Goal: Task Accomplishment & Management: Manage account settings

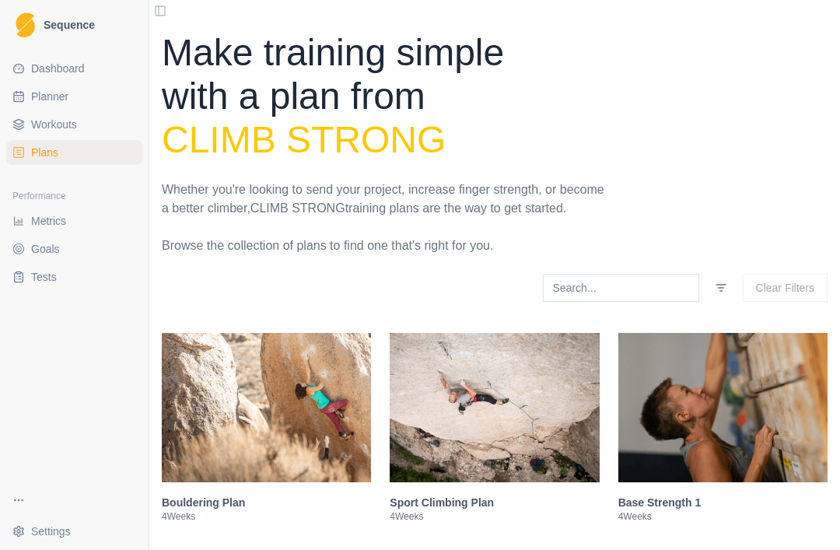
click at [48, 225] on span "Metrics" at bounding box center [48, 221] width 35 height 16
click at [42, 221] on span "Metrics" at bounding box center [48, 221] width 35 height 16
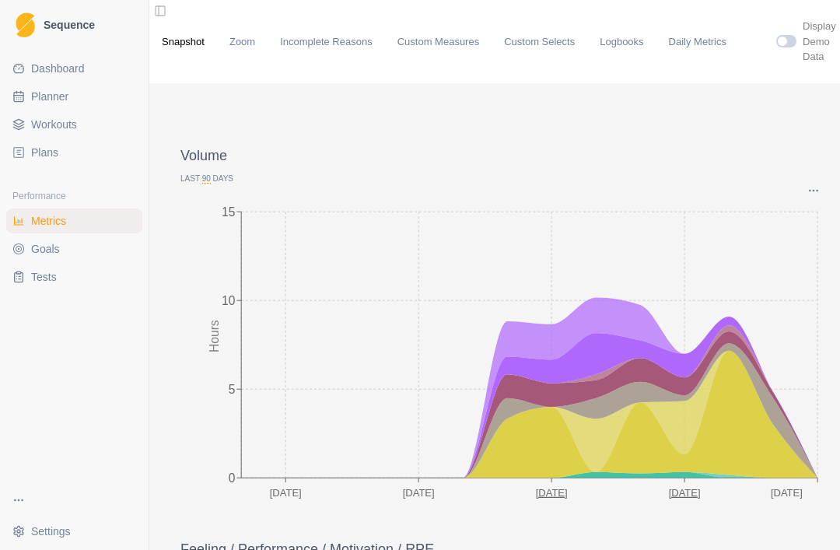
click at [629, 46] on link "Logbooks" at bounding box center [622, 42] width 44 height 16
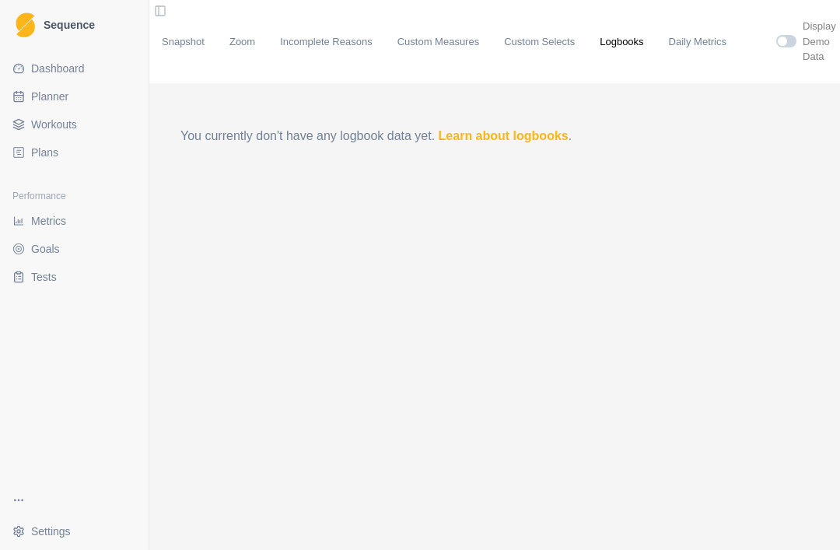
click at [538, 137] on link "Learn about logbooks" at bounding box center [504, 135] width 130 height 13
click at [57, 96] on span "Planner" at bounding box center [49, 97] width 37 height 16
select select "month"
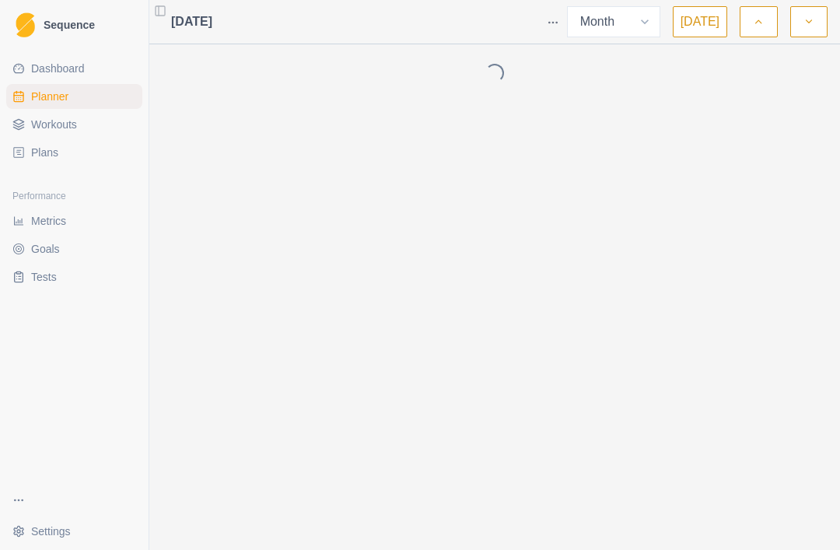
click at [46, 97] on span "Planner" at bounding box center [49, 97] width 37 height 16
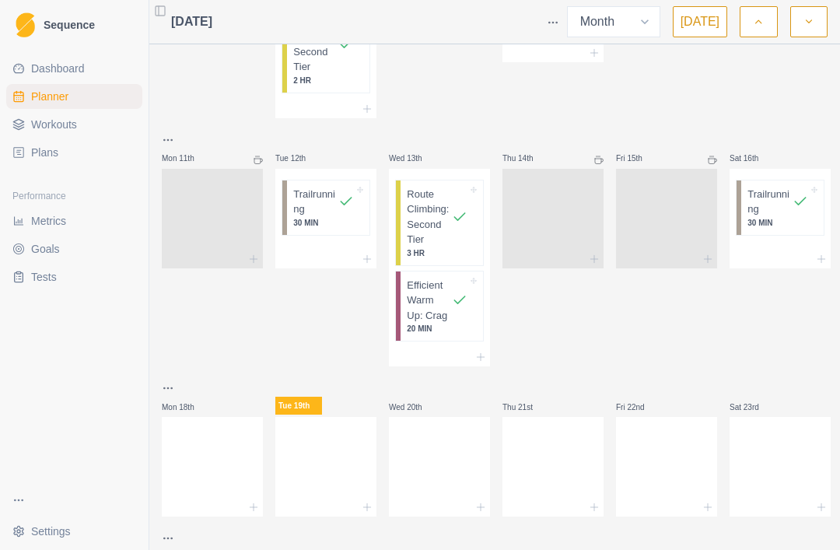
scroll to position [746, 0]
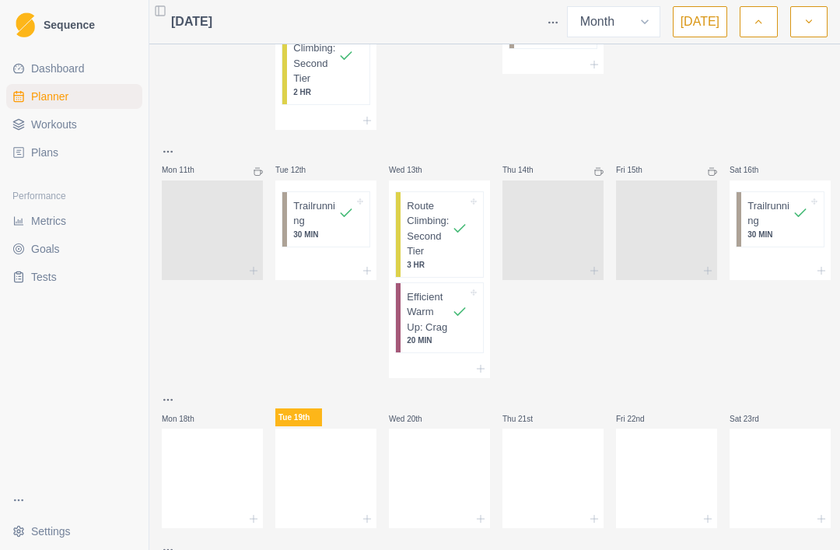
click at [436, 255] on p "Route Climbing: Second Tier" at bounding box center [429, 228] width 45 height 61
select select "11"
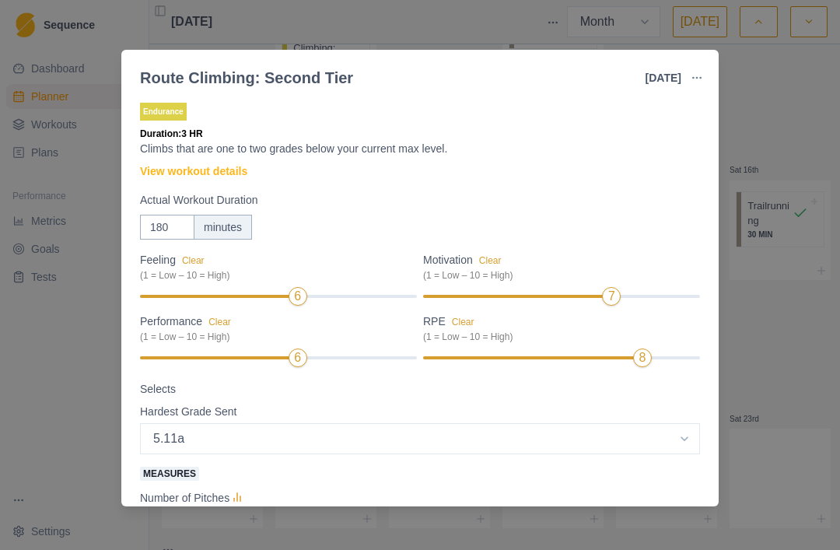
scroll to position [0, 0]
click at [694, 77] on circle "button" at bounding box center [693, 77] width 1 height 1
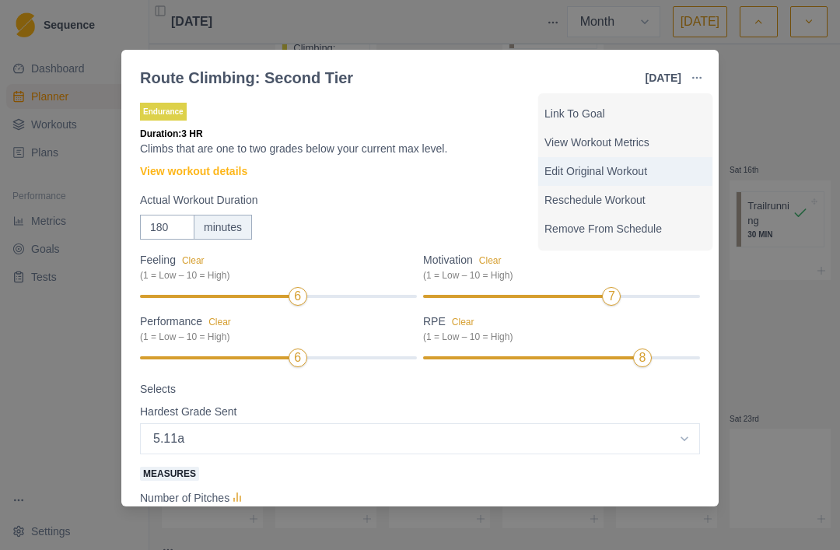
click at [642, 170] on p "Edit Original Workout" at bounding box center [625, 171] width 162 height 16
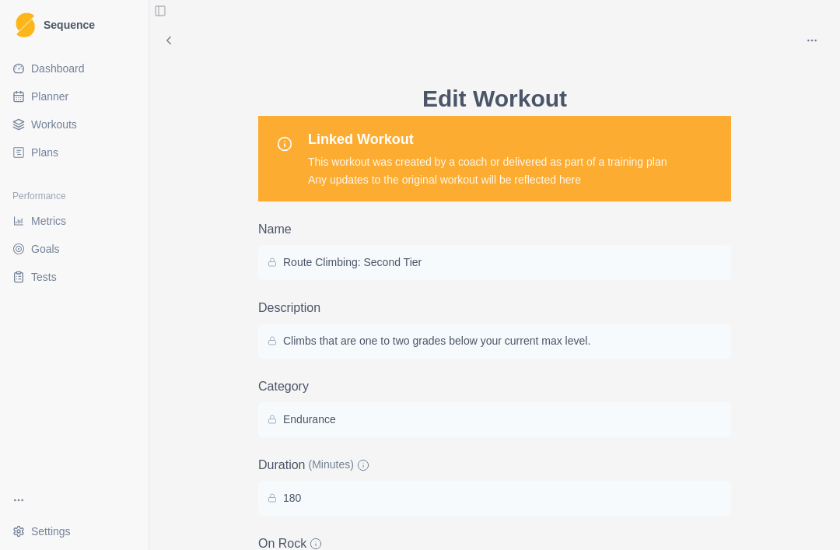
click at [681, 257] on div "Route Climbing: Second Tier" at bounding box center [495, 262] width 454 height 16
click at [659, 249] on div "Route Climbing: Second Tier" at bounding box center [494, 262] width 473 height 35
click at [355, 263] on p "Route Climbing: Second Tier" at bounding box center [352, 262] width 138 height 16
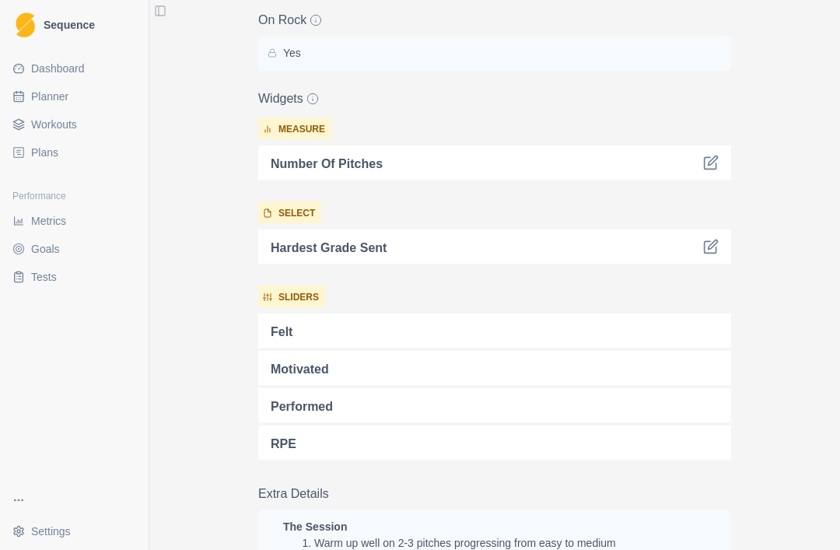
scroll to position [530, 0]
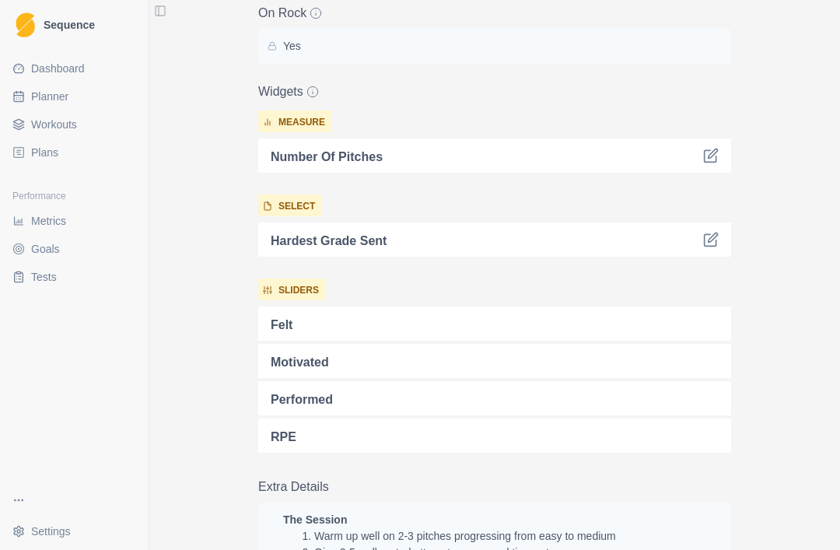
click at [717, 151] on icon at bounding box center [711, 156] width 16 height 16
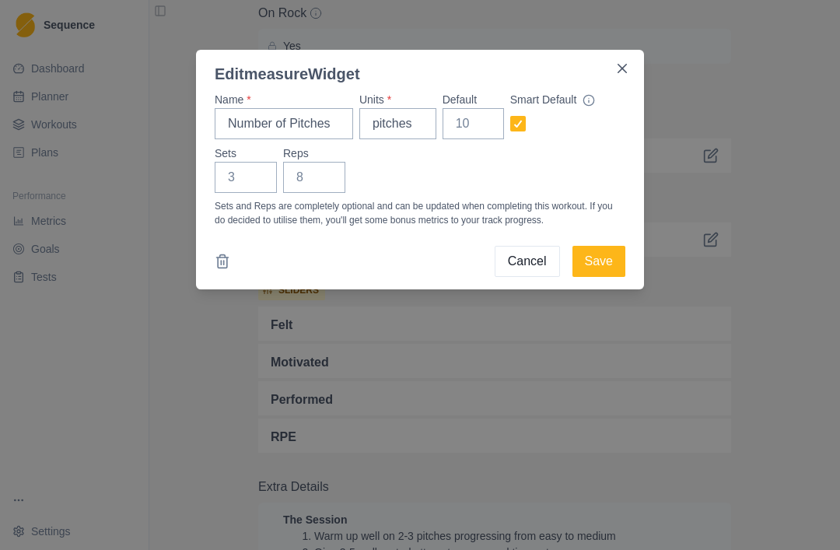
click at [627, 66] on button "Close" at bounding box center [622, 68] width 25 height 25
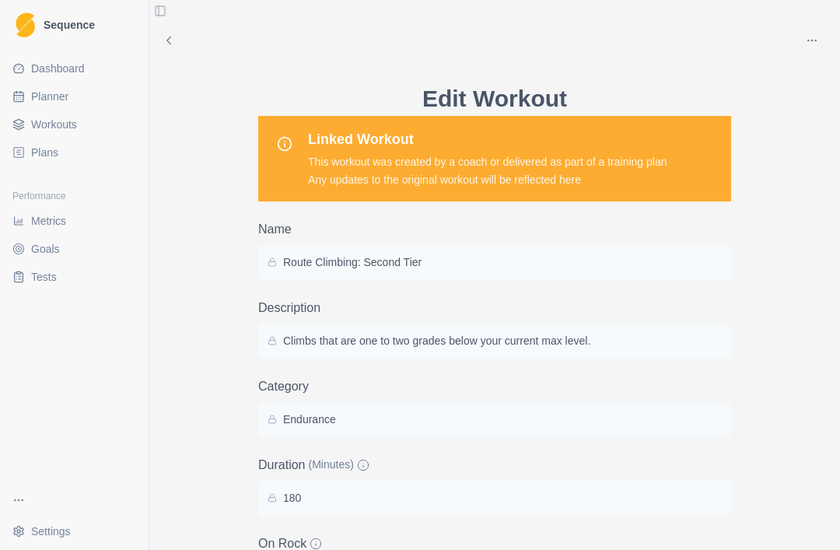
scroll to position [0, 0]
click at [171, 45] on icon at bounding box center [169, 40] width 14 height 14
select select "month"
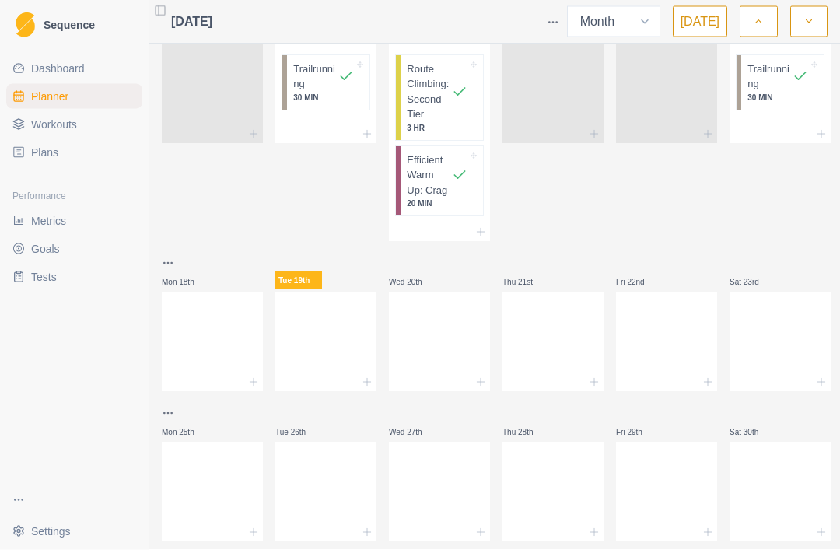
scroll to position [50, 0]
click at [808, 16] on icon "button" at bounding box center [808, 22] width 11 height 16
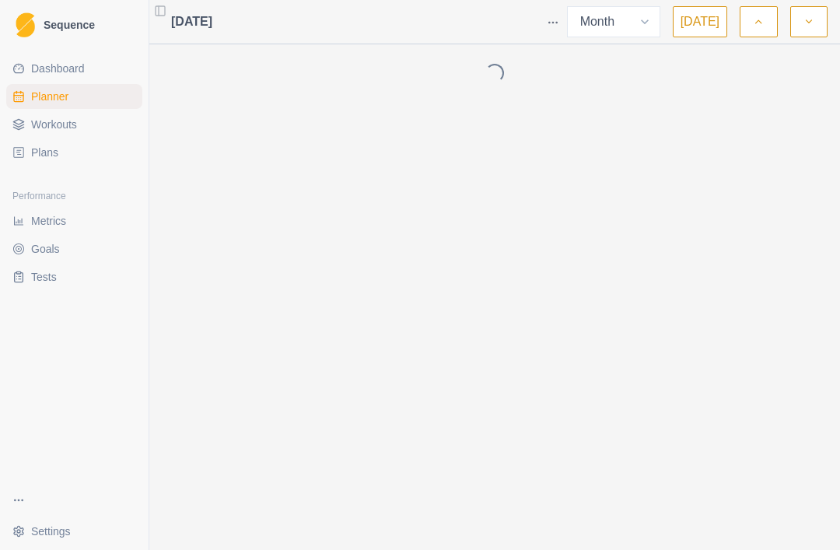
scroll to position [0, 0]
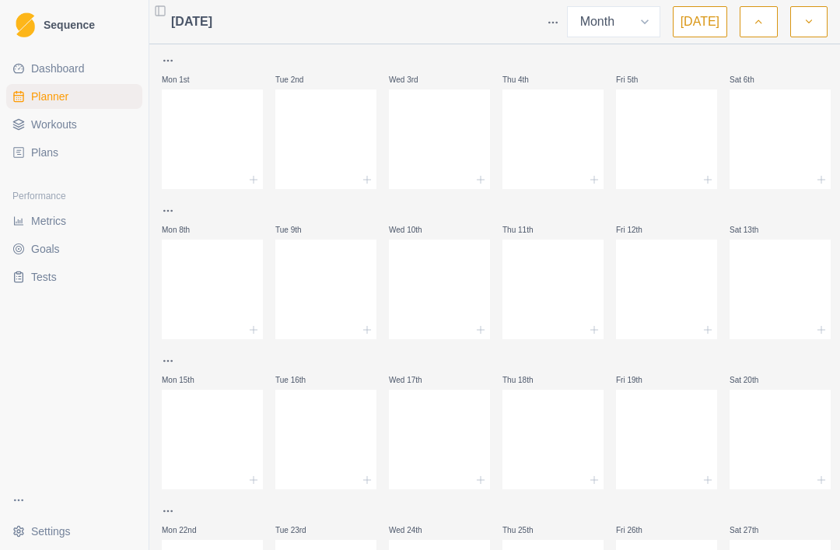
click at [49, 156] on span "Plans" at bounding box center [44, 153] width 27 height 16
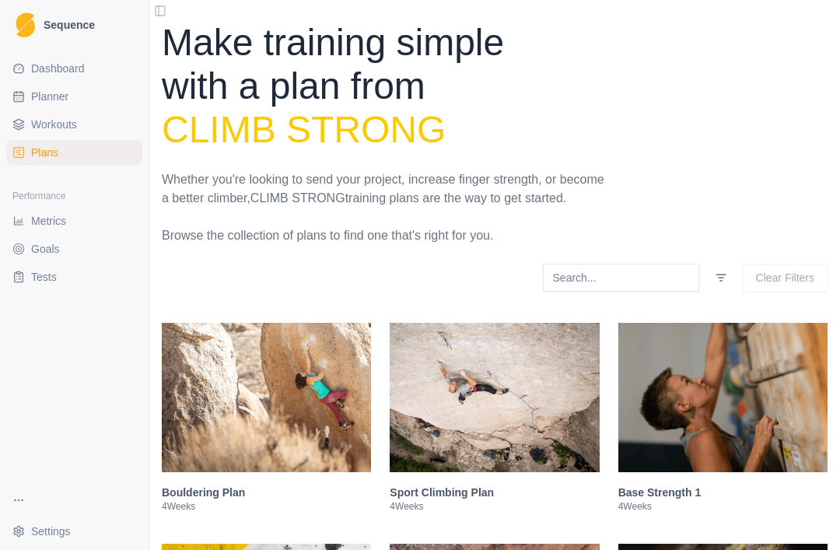
scroll to position [5, 0]
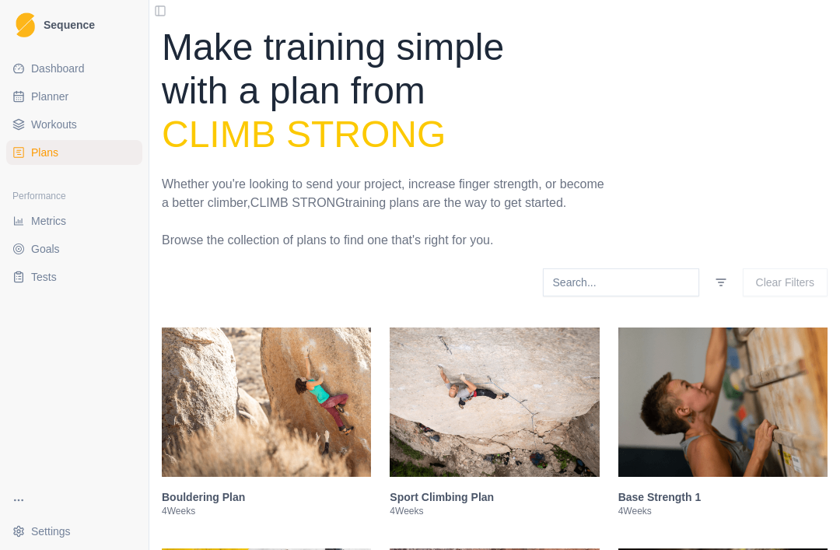
click at [480, 505] on h3 "Sport Climbing Plan" at bounding box center [494, 497] width 209 height 16
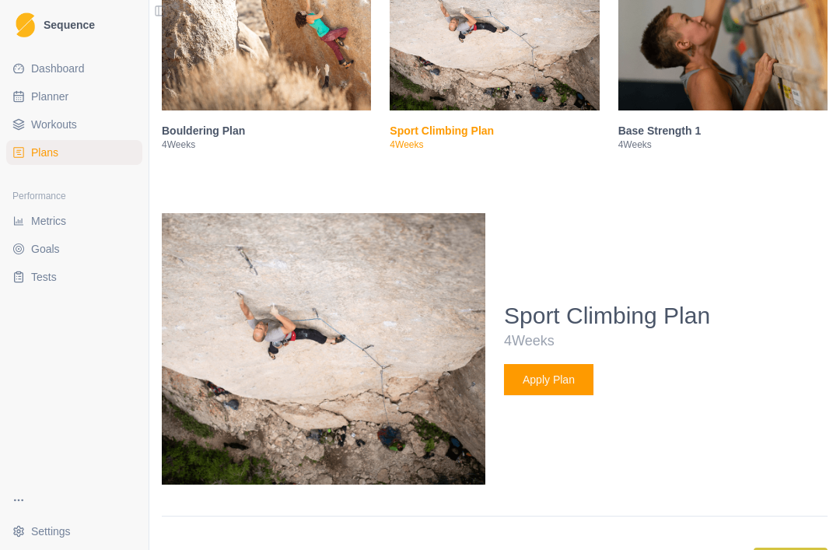
scroll to position [367, 0]
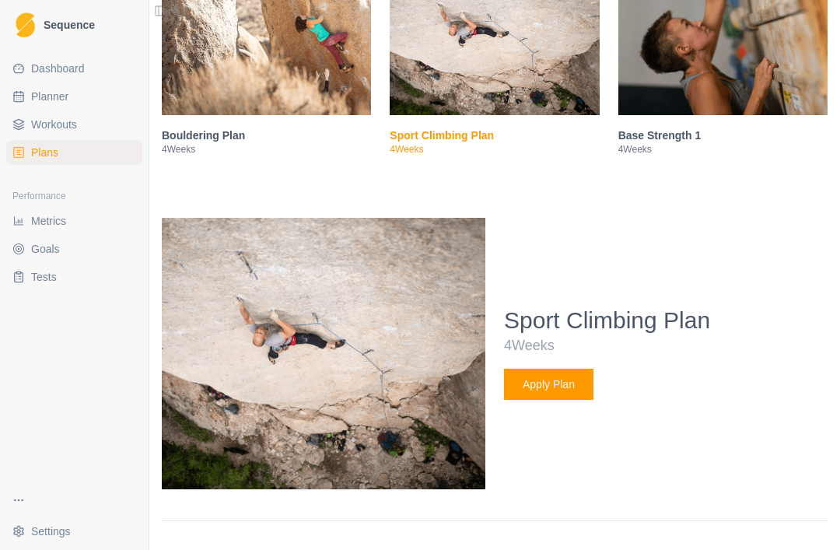
click at [539, 89] on img at bounding box center [494, 40] width 209 height 149
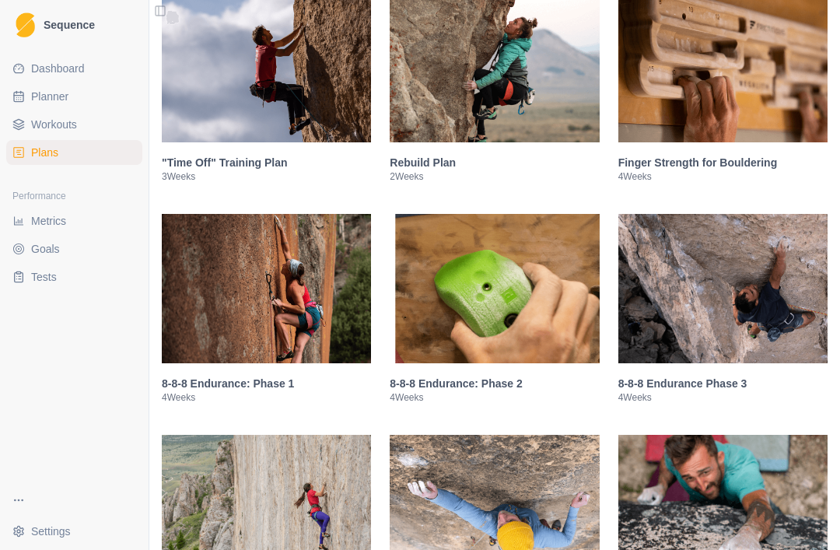
scroll to position [782, 0]
click at [326, 131] on img at bounding box center [266, 67] width 209 height 149
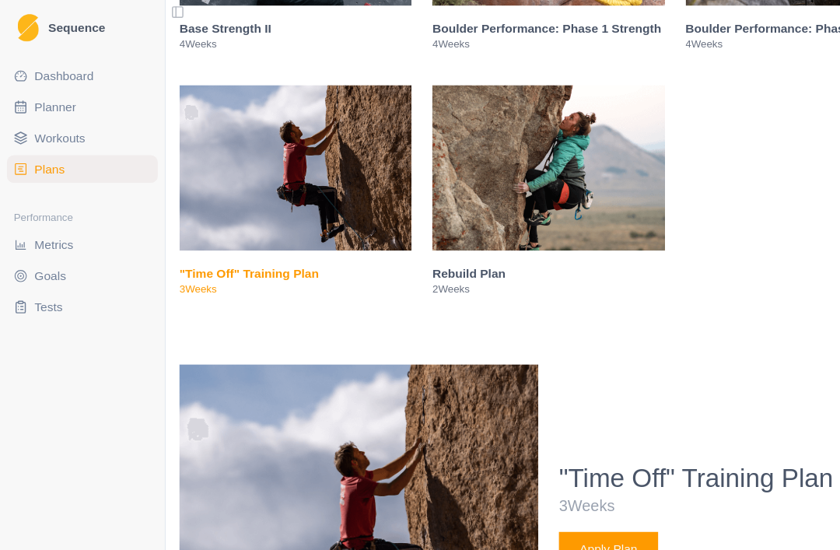
scroll to position [698, 0]
click at [198, 216] on img at bounding box center [266, 151] width 209 height 149
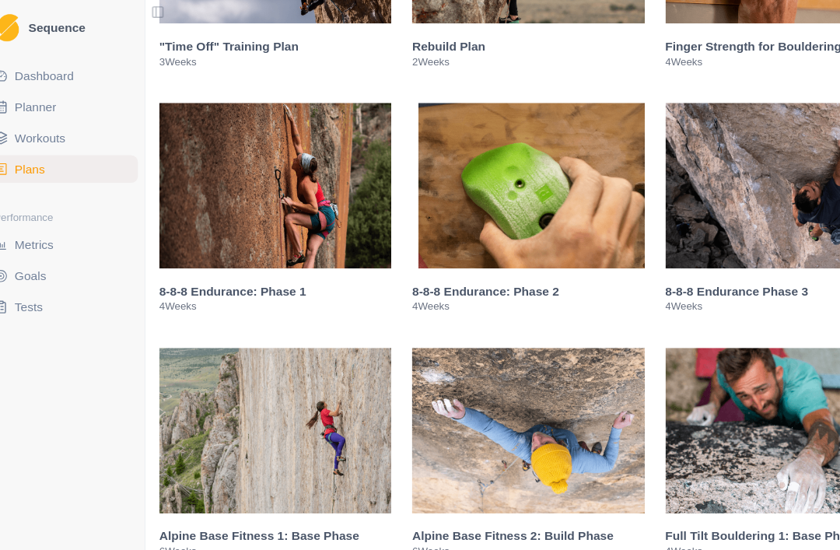
scroll to position [903, 0]
click at [306, 205] on img at bounding box center [266, 167] width 209 height 149
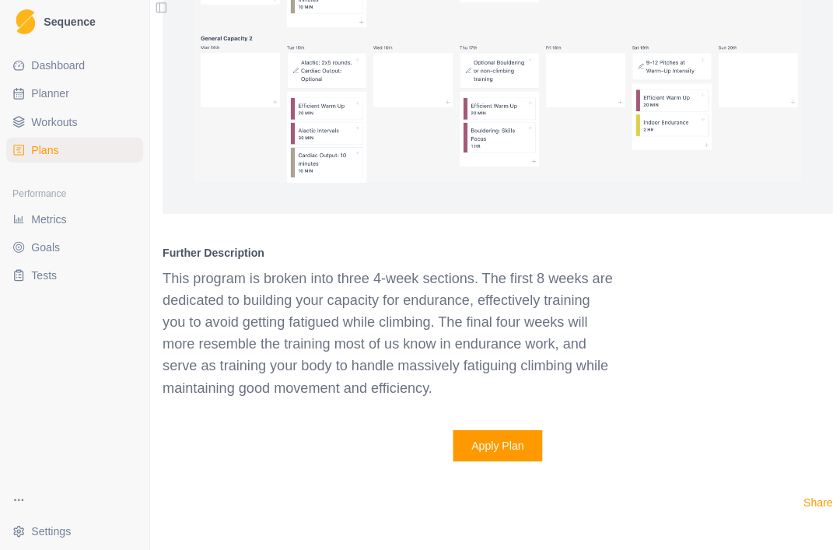
scroll to position [1946, 0]
click at [528, 441] on button "Apply Plan" at bounding box center [494, 445] width 89 height 31
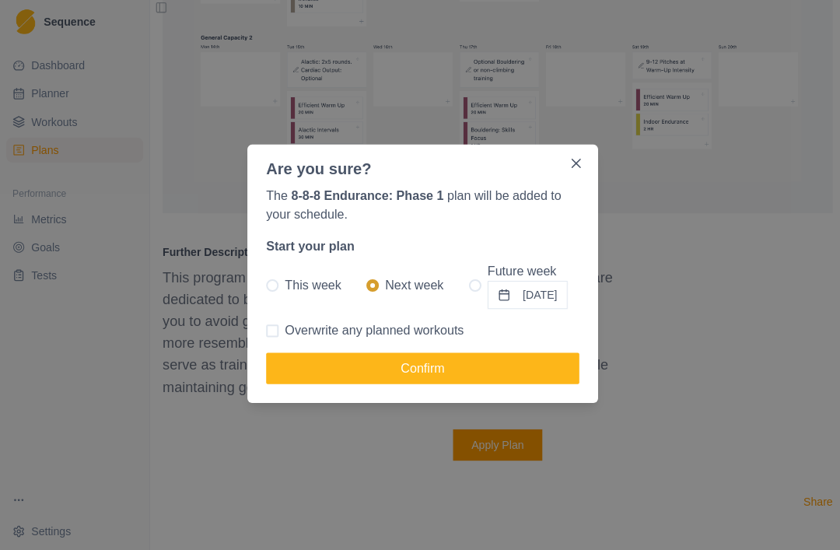
click at [466, 284] on span at bounding box center [472, 287] width 12 height 12
click at [465, 286] on input "Future week [DATE]" at bounding box center [465, 286] width 1 height 1
radio input "true"
click at [505, 288] on button "[DATE]" at bounding box center [523, 296] width 79 height 28
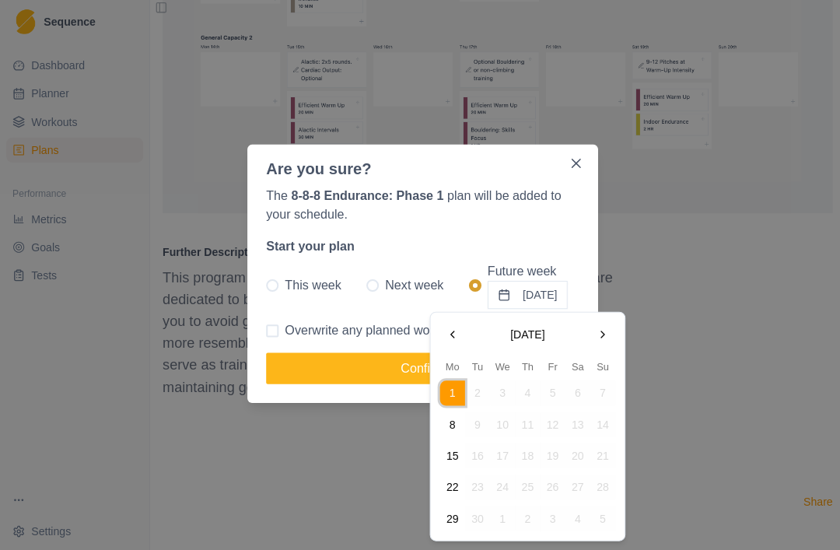
click at [603, 335] on button "Go to the Next Month" at bounding box center [598, 335] width 25 height 25
click at [455, 336] on button "Go to the Previous Month" at bounding box center [449, 335] width 25 height 25
click at [454, 453] on button "15" at bounding box center [449, 456] width 25 height 25
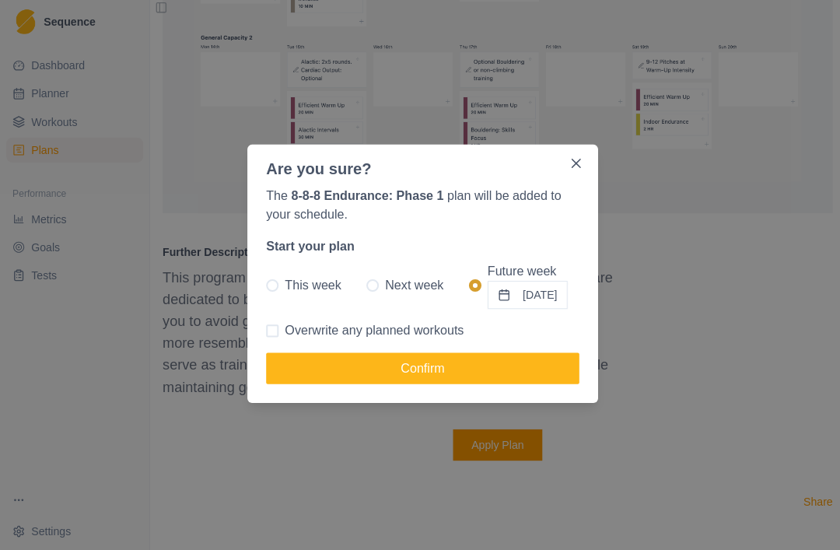
click at [523, 363] on button "Confirm" at bounding box center [419, 369] width 311 height 31
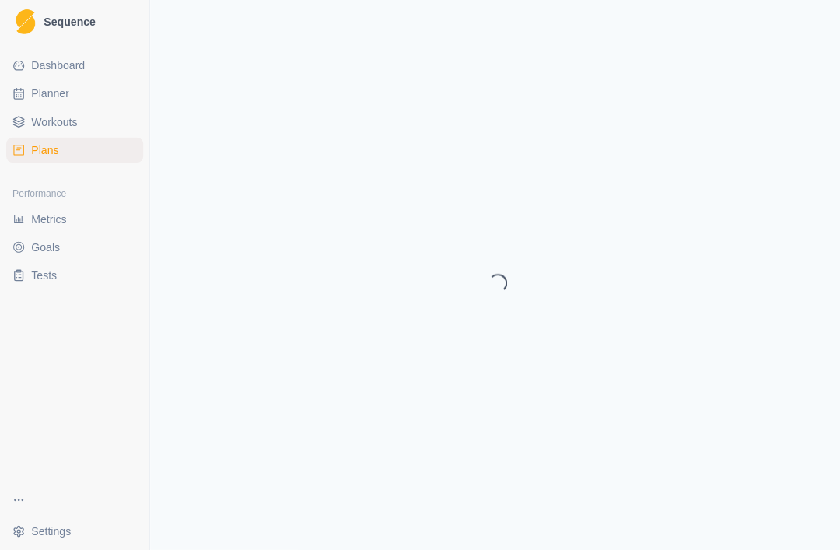
select select "month"
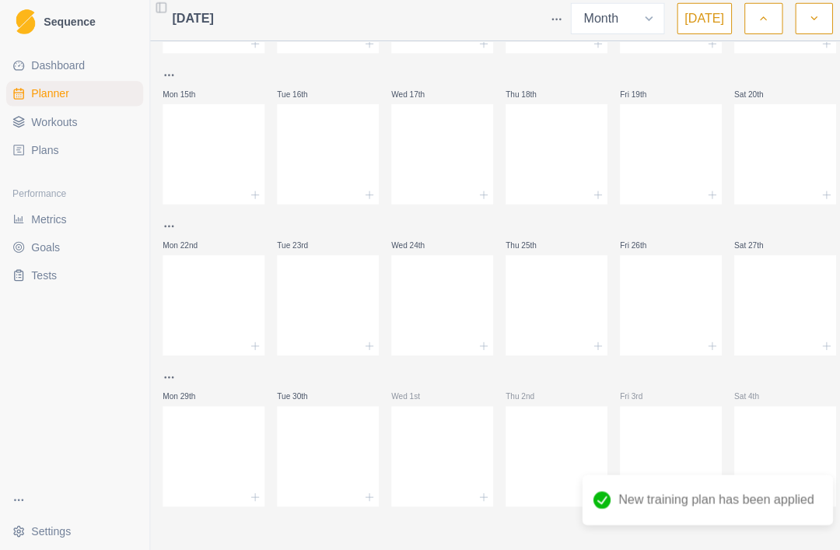
scroll to position [233, 0]
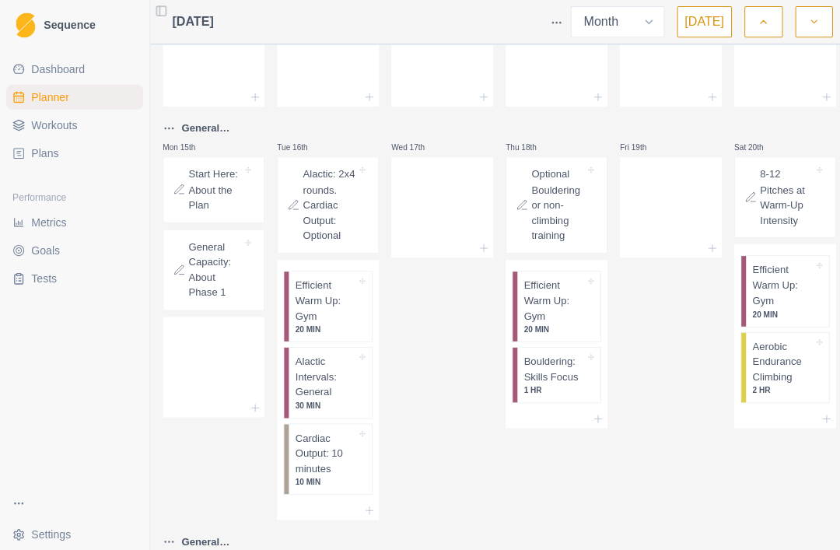
click at [329, 393] on p "Alactic Intervals: General" at bounding box center [323, 374] width 61 height 46
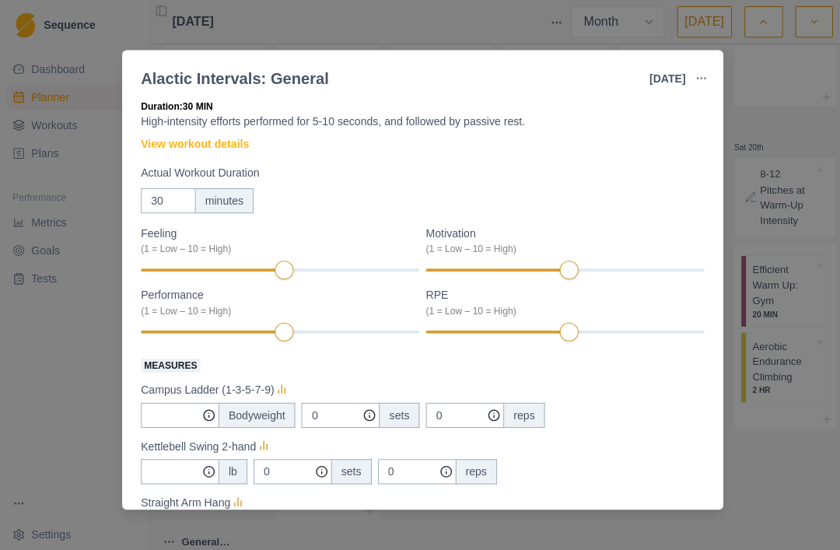
scroll to position [37, 0]
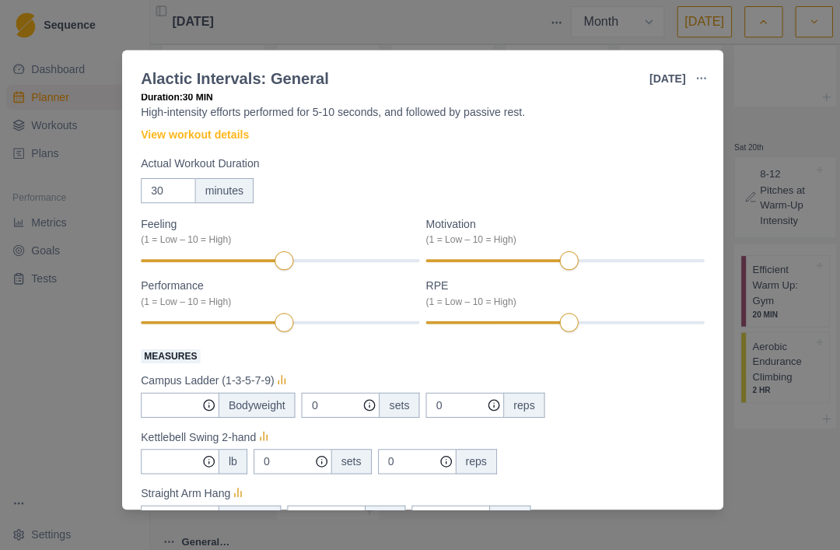
click at [223, 151] on div "Conditioning Duration: 30 MIN High-intensity efforts performed for 5-10 seconds…" at bounding box center [420, 446] width 560 height 768
click at [221, 156] on label "Actual Workout Duration" at bounding box center [415, 163] width 551 height 16
click at [194, 177] on input "30" at bounding box center [167, 189] width 54 height 25
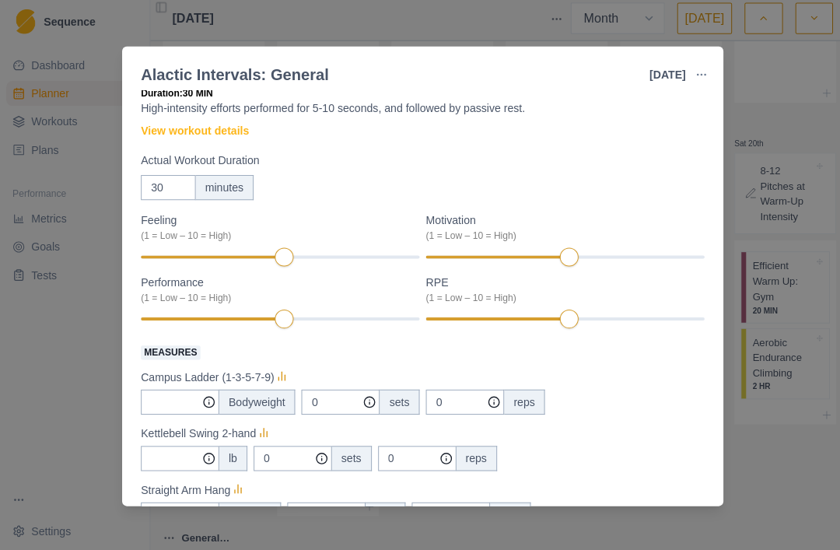
click at [515, 157] on label "Actual Workout Duration" at bounding box center [415, 163] width 551 height 16
click at [194, 177] on input "30" at bounding box center [167, 189] width 54 height 25
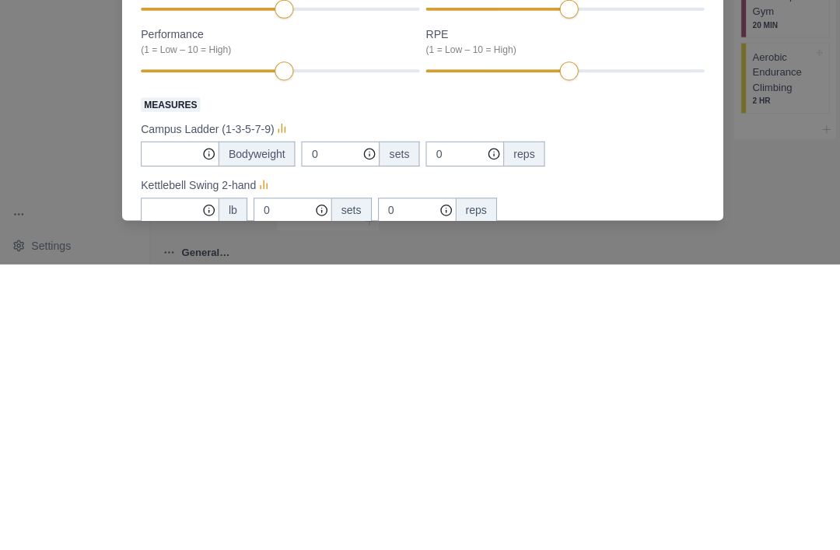
scroll to position [54, 0]
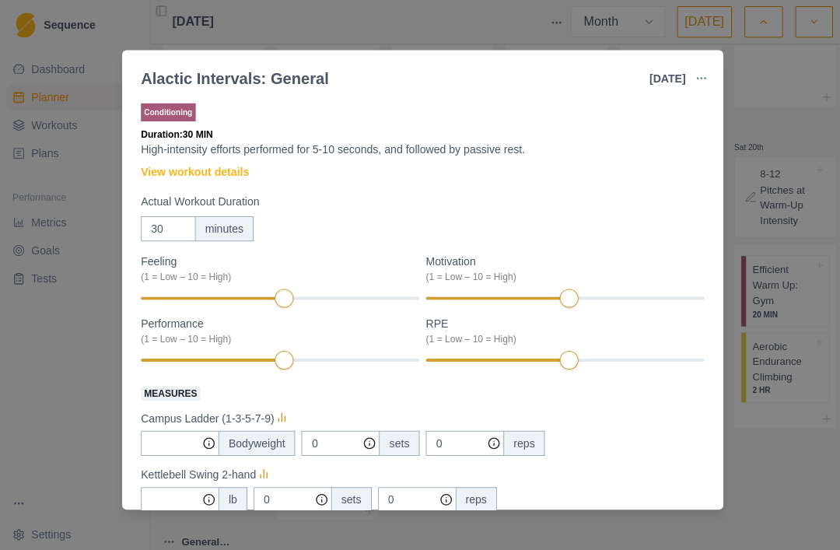
click at [219, 173] on link "View workout details" at bounding box center [193, 171] width 107 height 16
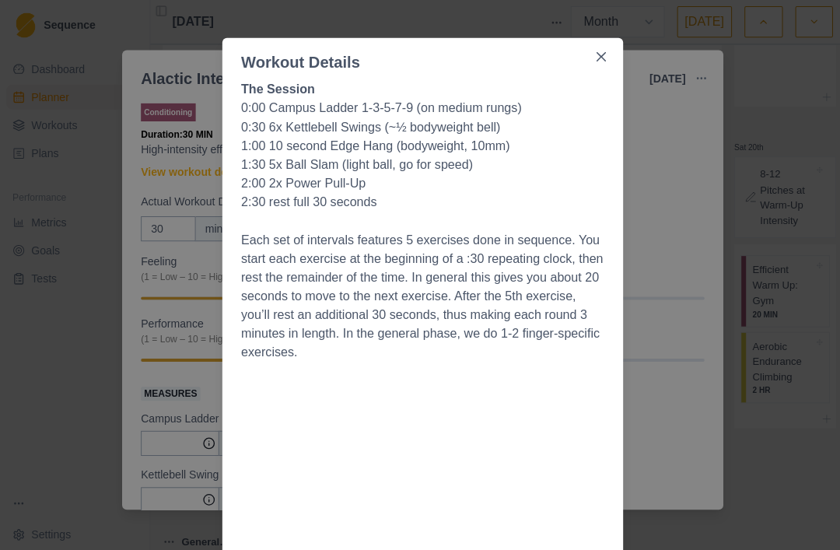
scroll to position [0, 0]
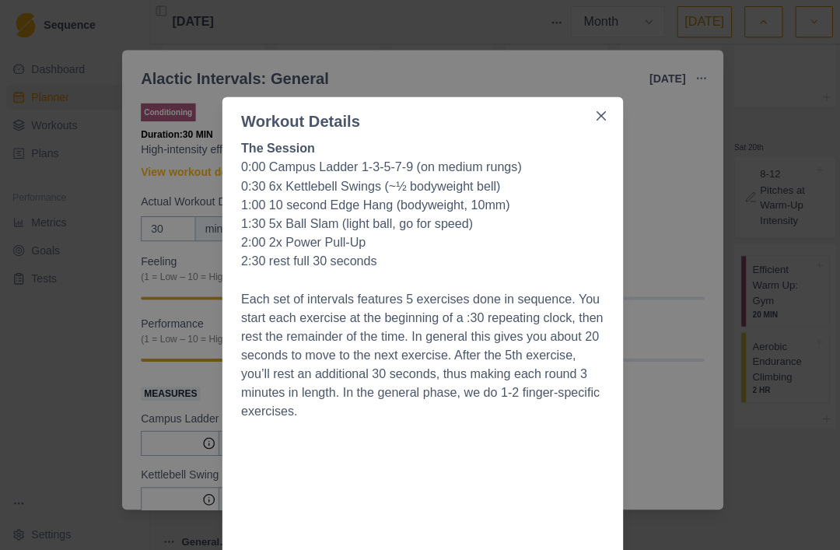
click at [601, 106] on button "Close" at bounding box center [597, 115] width 25 height 25
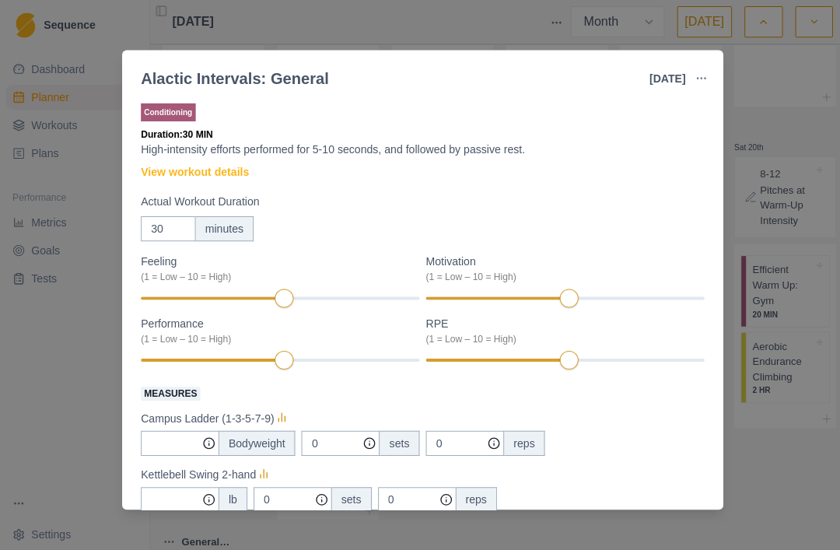
click at [791, 62] on div "Alactic Intervals: General [DATE] Link To Goal View Workout Metrics Edit Origin…" at bounding box center [420, 275] width 840 height 550
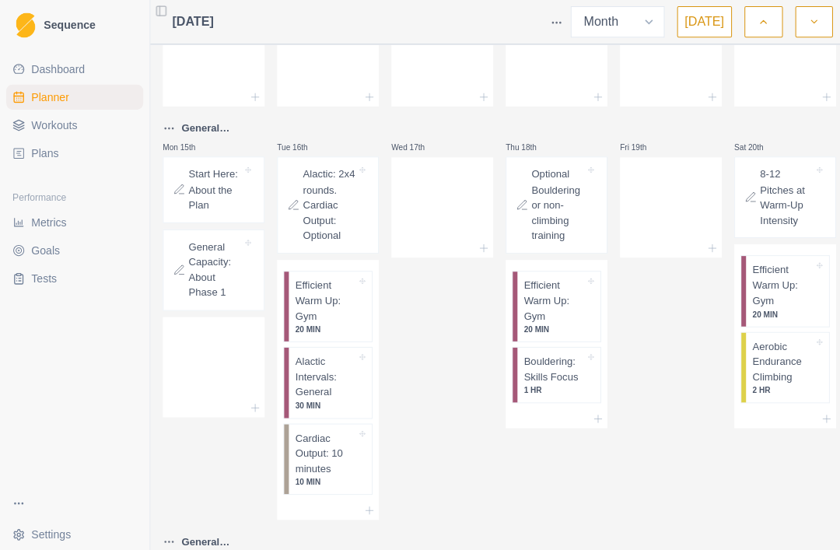
click at [333, 351] on p "Alactic Intervals: General" at bounding box center [323, 374] width 61 height 46
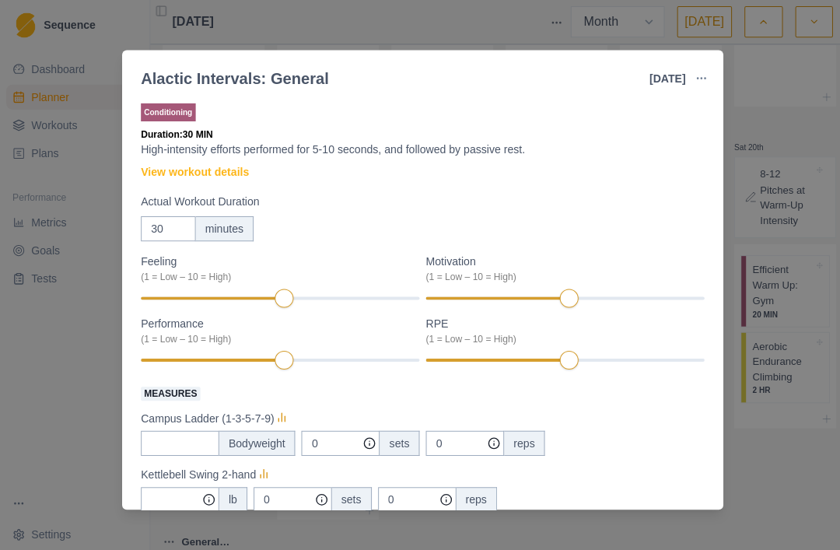
click at [212, 167] on link "View workout details" at bounding box center [193, 171] width 107 height 16
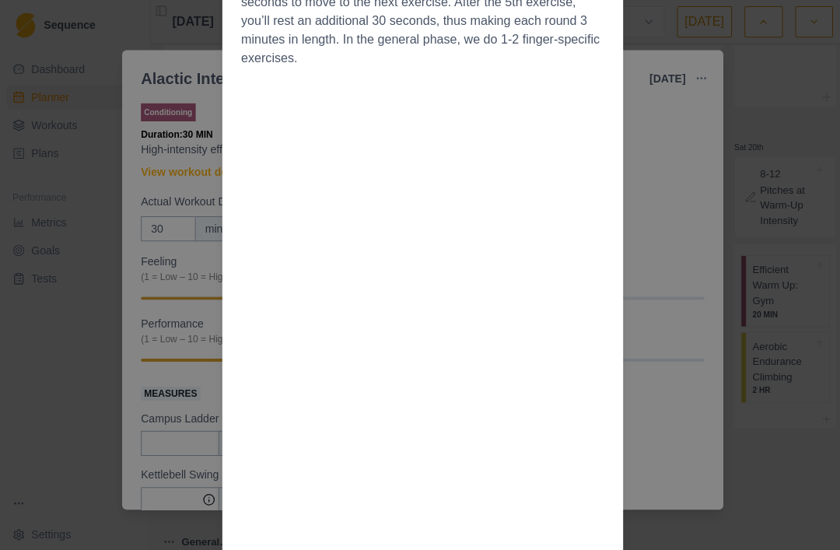
scroll to position [364, 0]
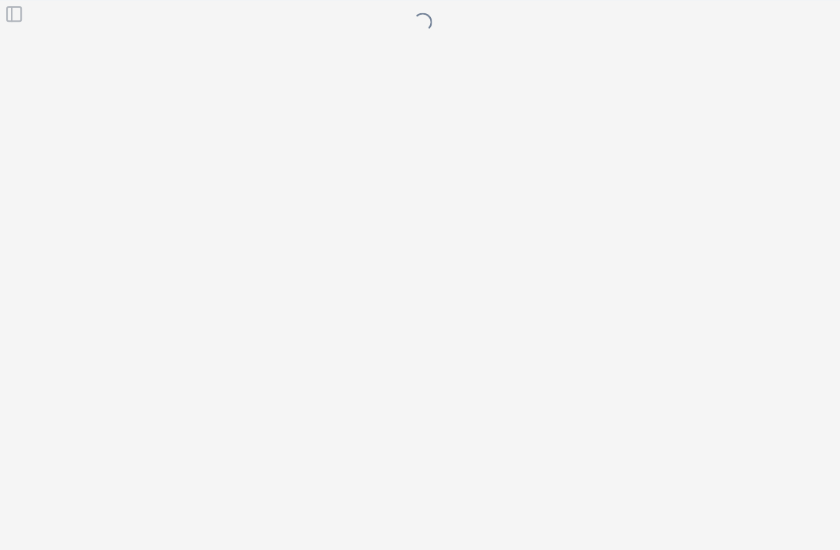
select select "month"
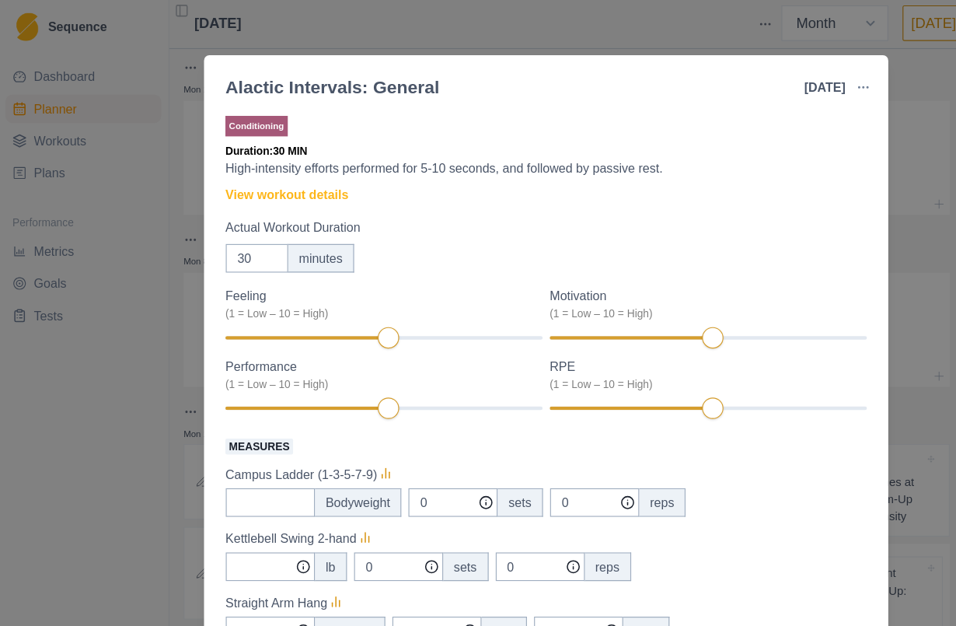
scroll to position [2, 0]
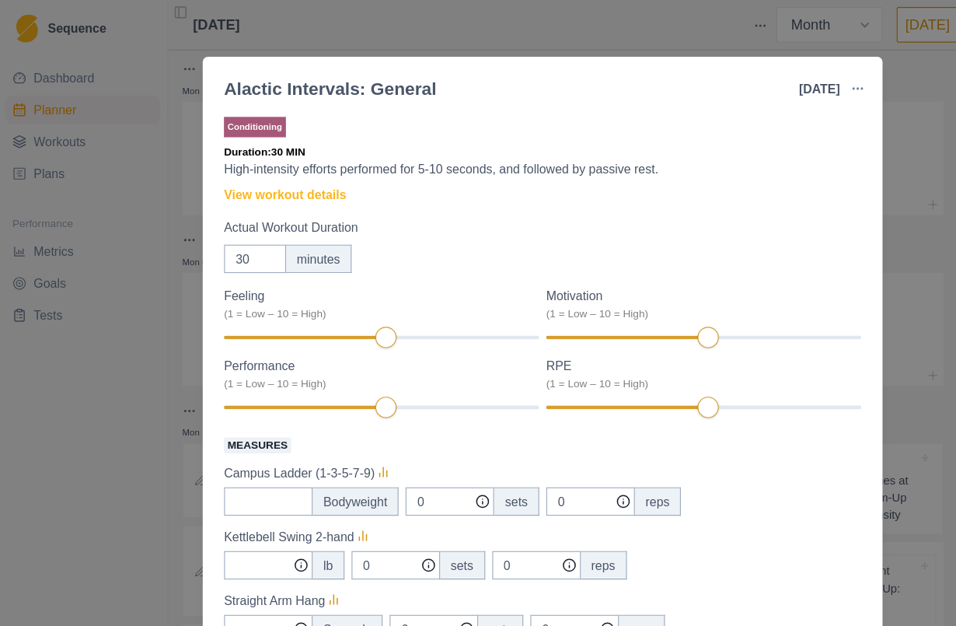
click at [284, 171] on link "View workout details" at bounding box center [251, 171] width 107 height 16
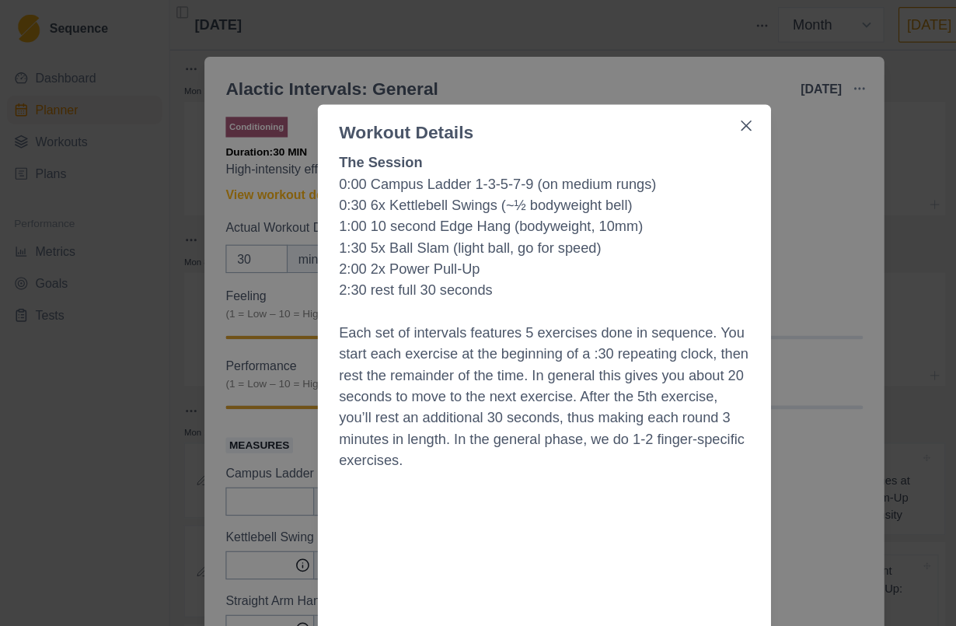
scroll to position [0, 0]
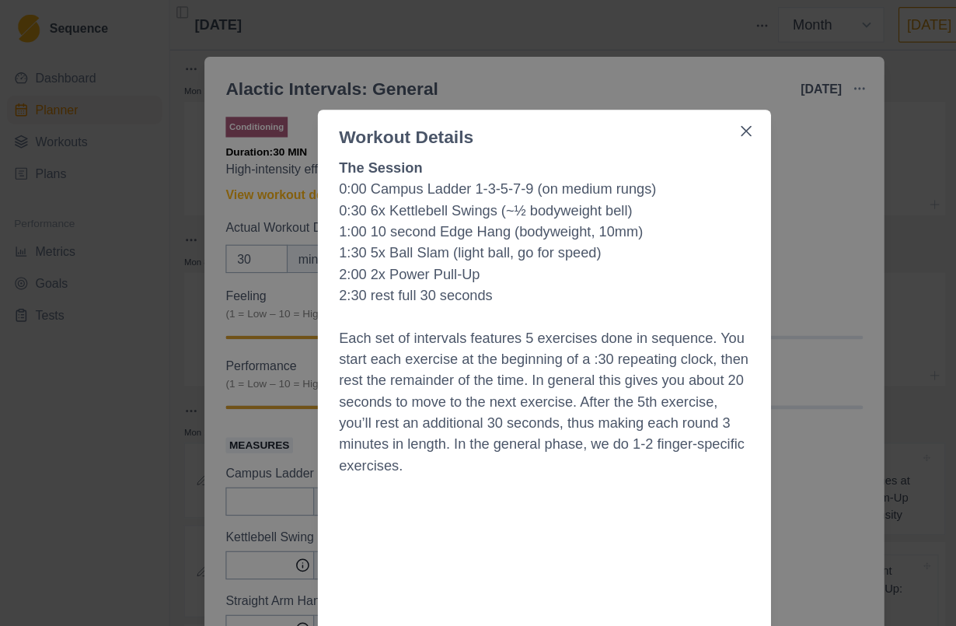
click at [616, 313] on p "Each set of intervals features 5 exercises done in sequence. You start each exe…" at bounding box center [478, 353] width 361 height 131
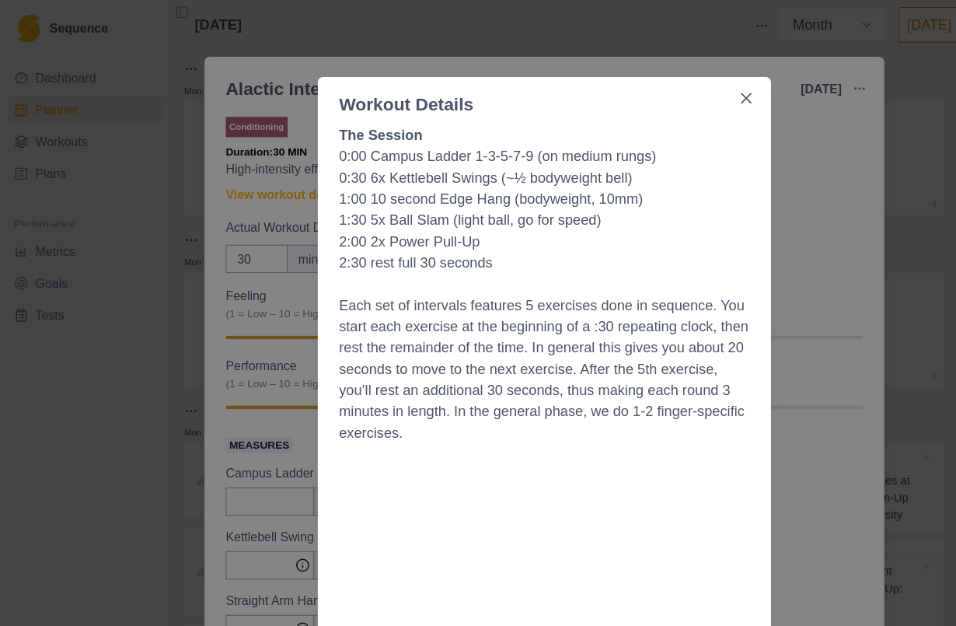
scroll to position [73, 0]
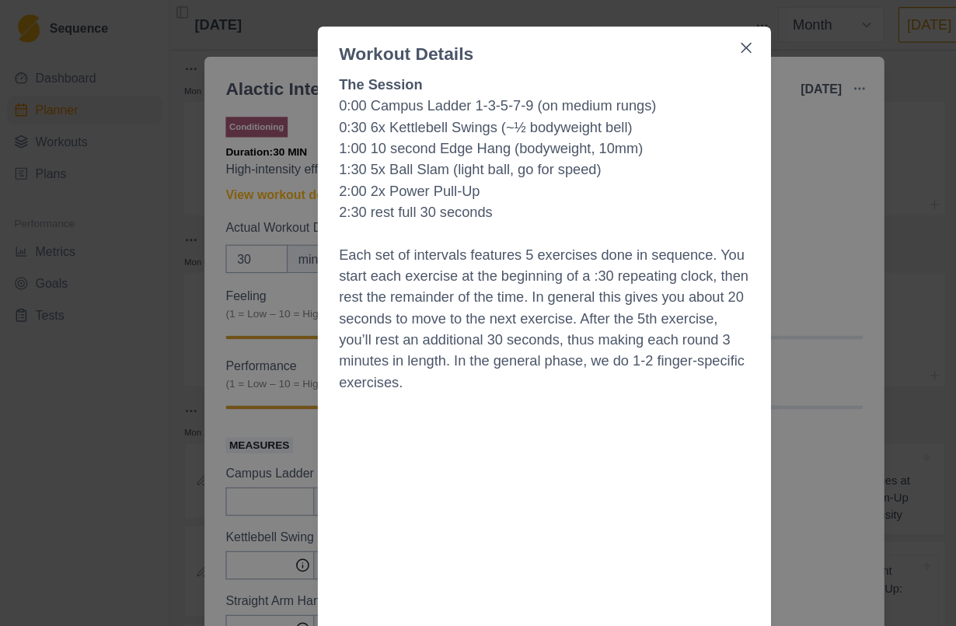
click at [659, 38] on icon "Close" at bounding box center [655, 41] width 9 height 9
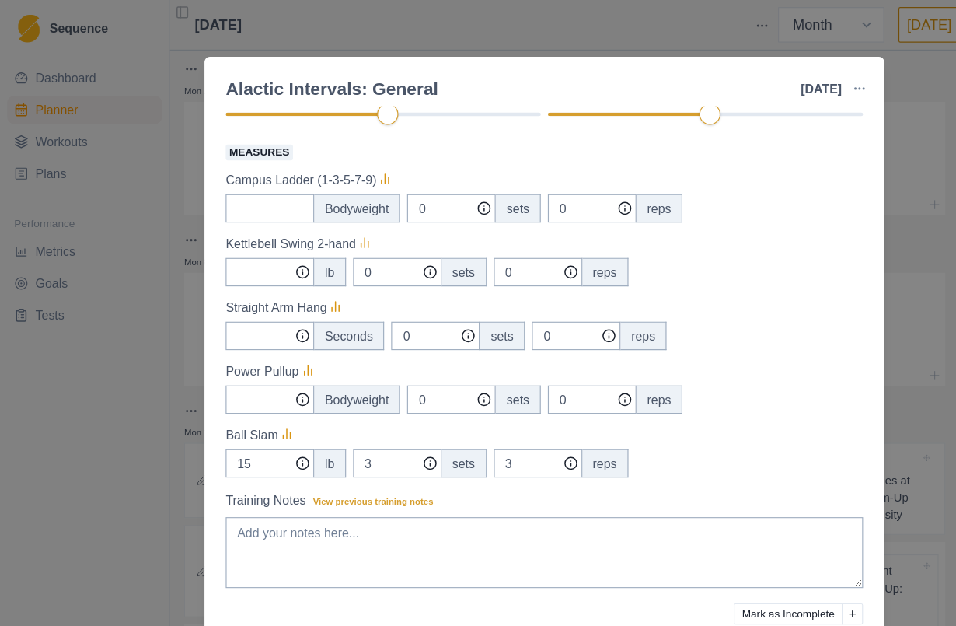
scroll to position [258, 0]
click at [297, 265] on icon at bounding box center [295, 270] width 16 height 16
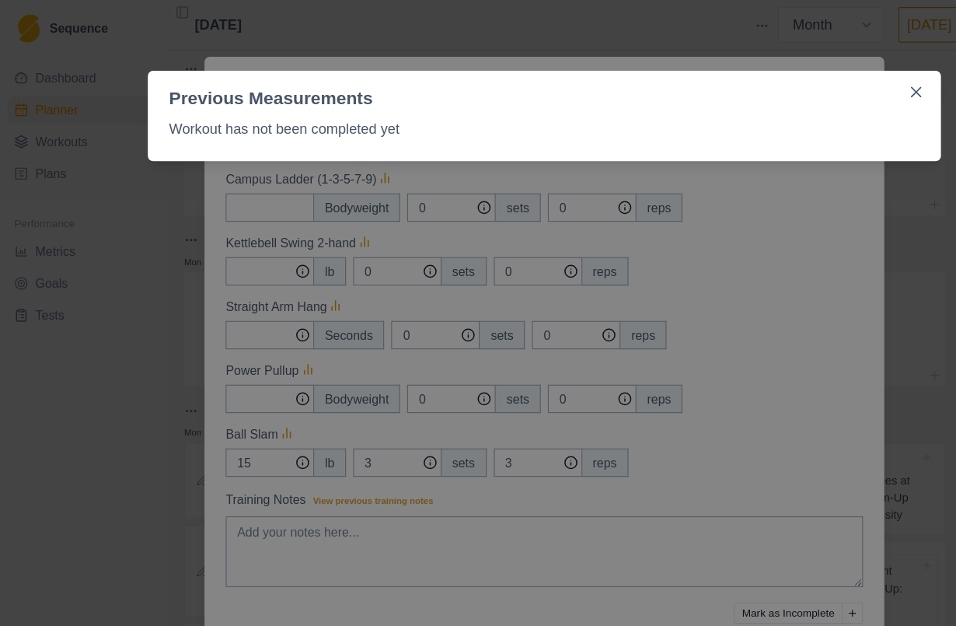
click at [690, 250] on div "Previous Measurements Workout has not been completed yet" at bounding box center [478, 313] width 956 height 626
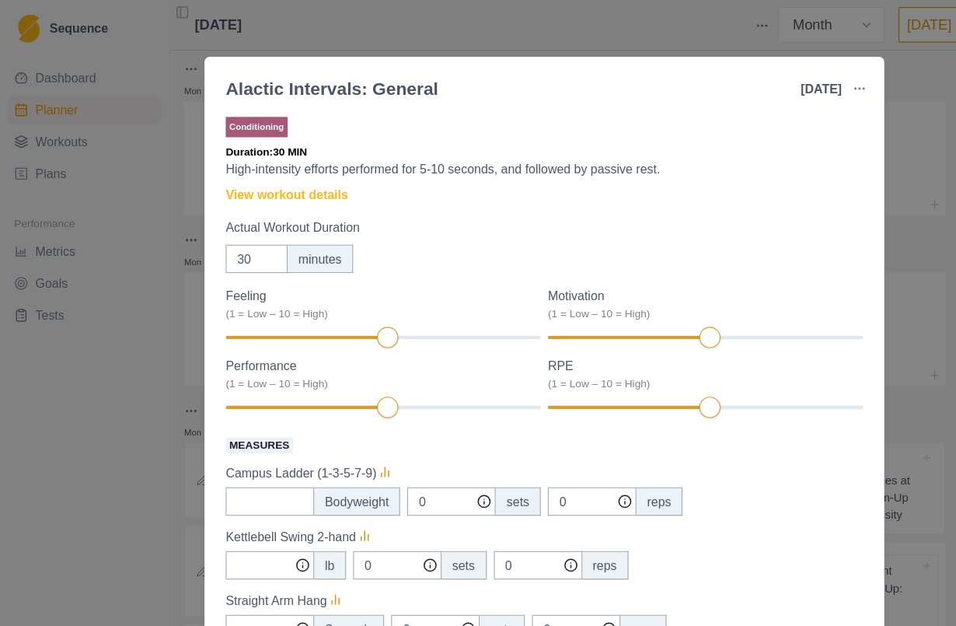
scroll to position [0, 0]
click at [299, 175] on link "View workout details" at bounding box center [251, 171] width 107 height 16
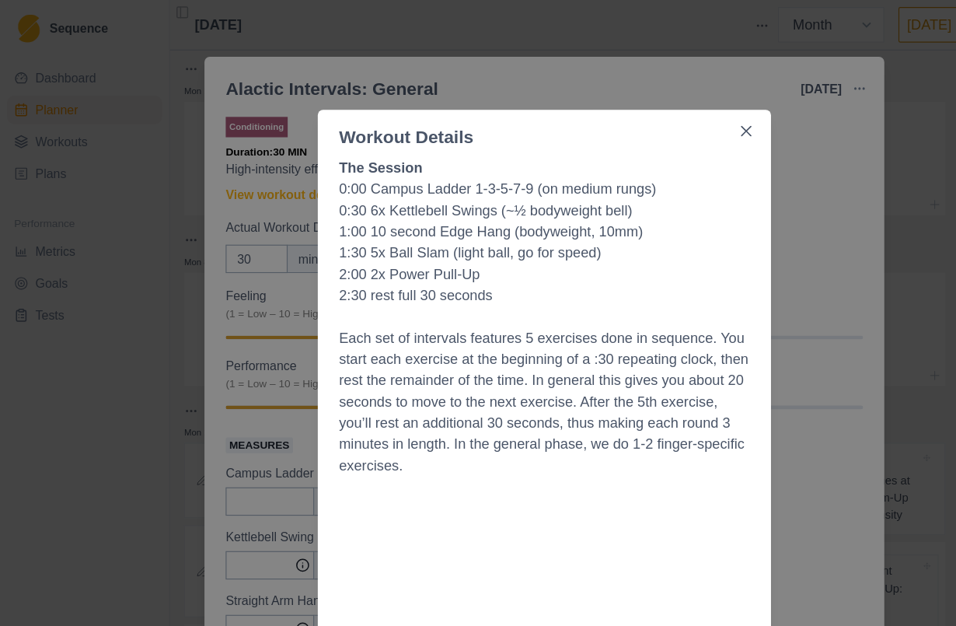
click at [657, 114] on icon "Close" at bounding box center [655, 114] width 9 height 9
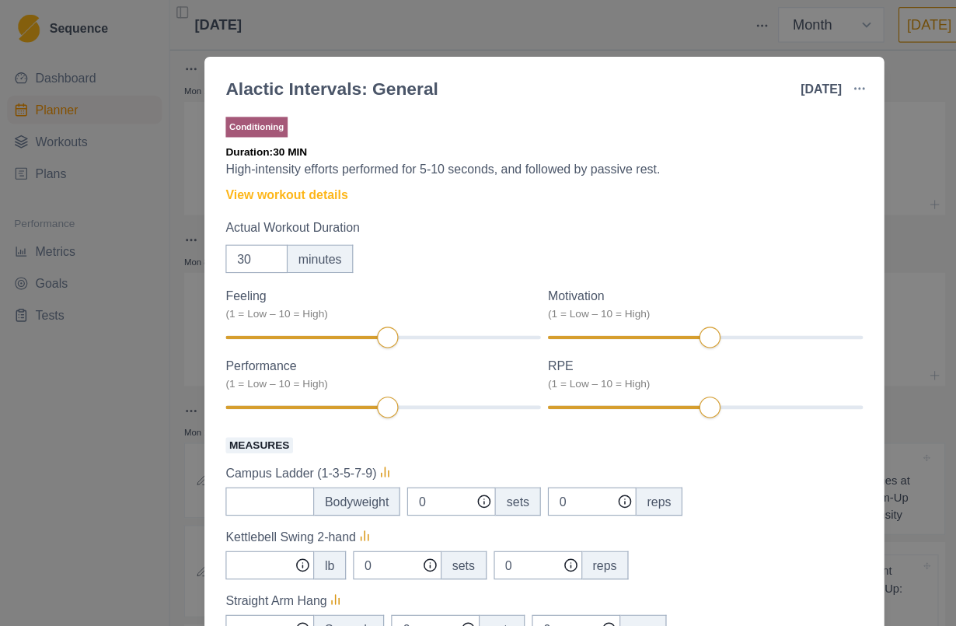
click at [804, 153] on div "Alactic Intervals: General [DATE] Link To Goal View Workout Metrics Edit Origin…" at bounding box center [478, 313] width 956 height 626
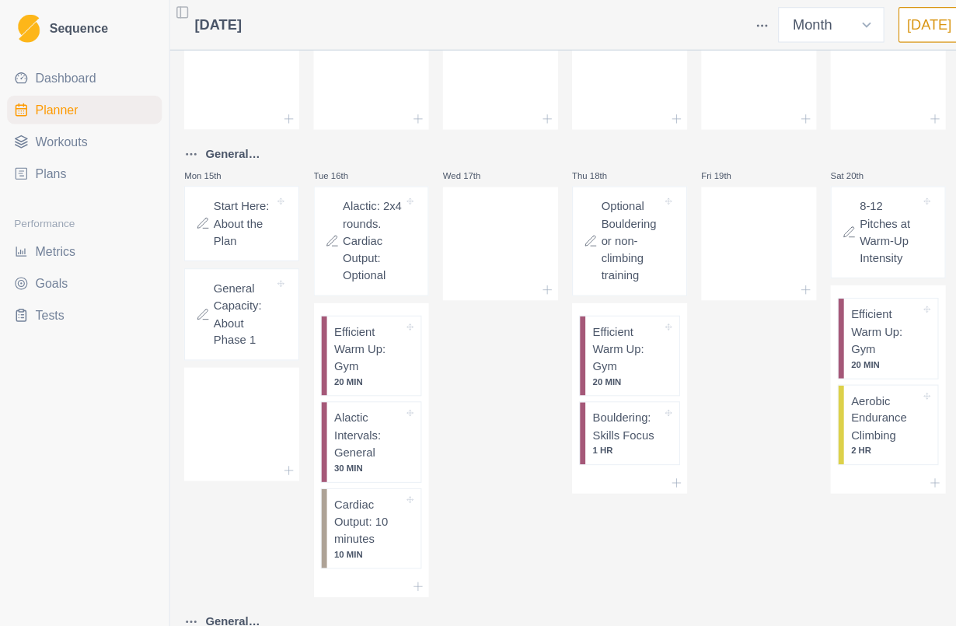
scroll to position [226, 0]
click at [548, 209] on p "Optional Bouldering or non-climbing training" at bounding box center [554, 211] width 53 height 76
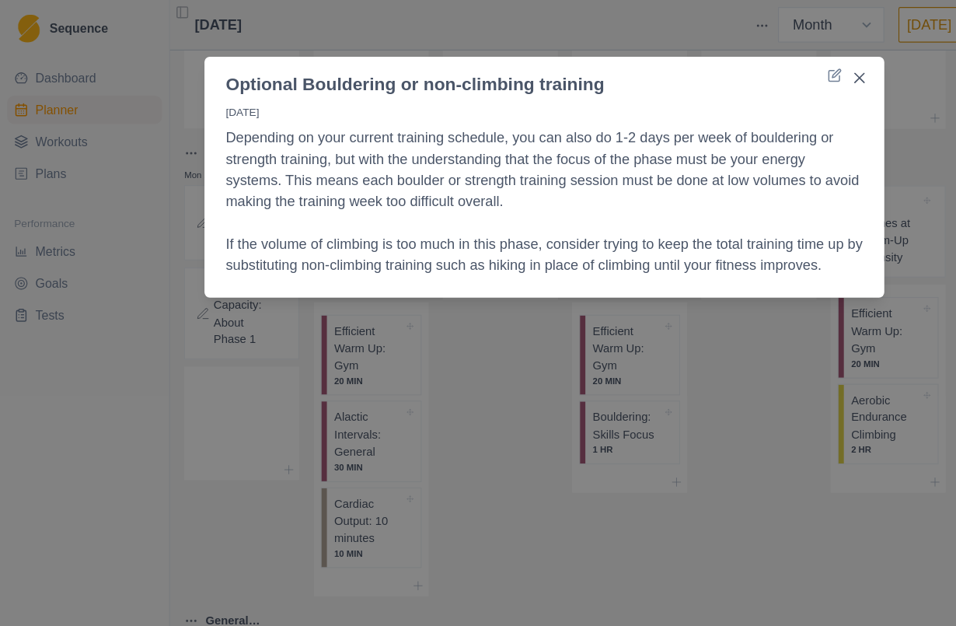
click at [666, 403] on div "Optional Bouldering or non-climbing training [DATE] Depending on your current t…" at bounding box center [478, 313] width 956 height 626
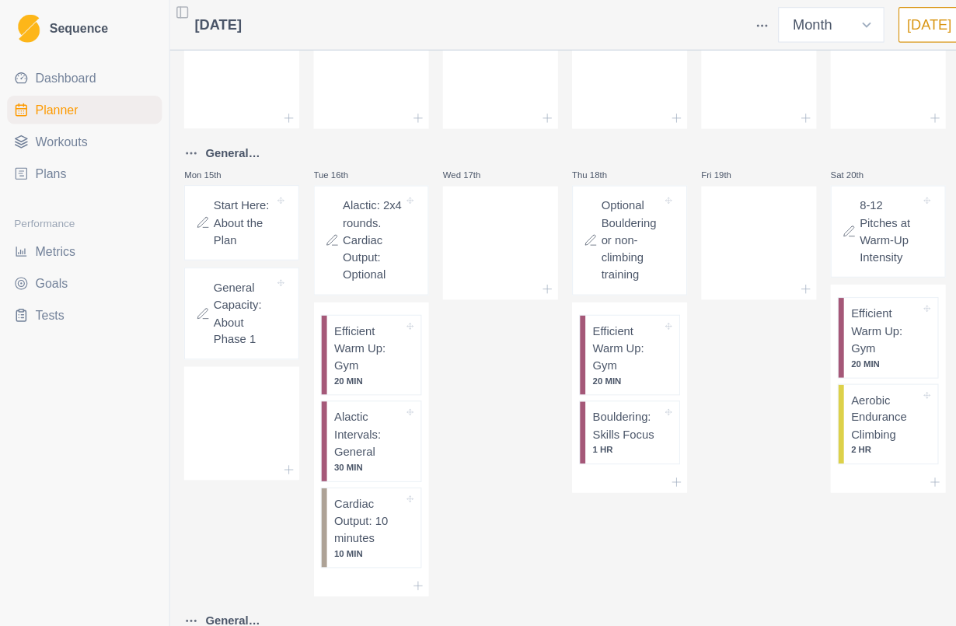
click at [677, 369] on div "Fri 19th" at bounding box center [666, 324] width 101 height 398
click at [323, 244] on p "Alactic: 2x4 rounds. Cardiac Output: Optional" at bounding box center [327, 211] width 53 height 76
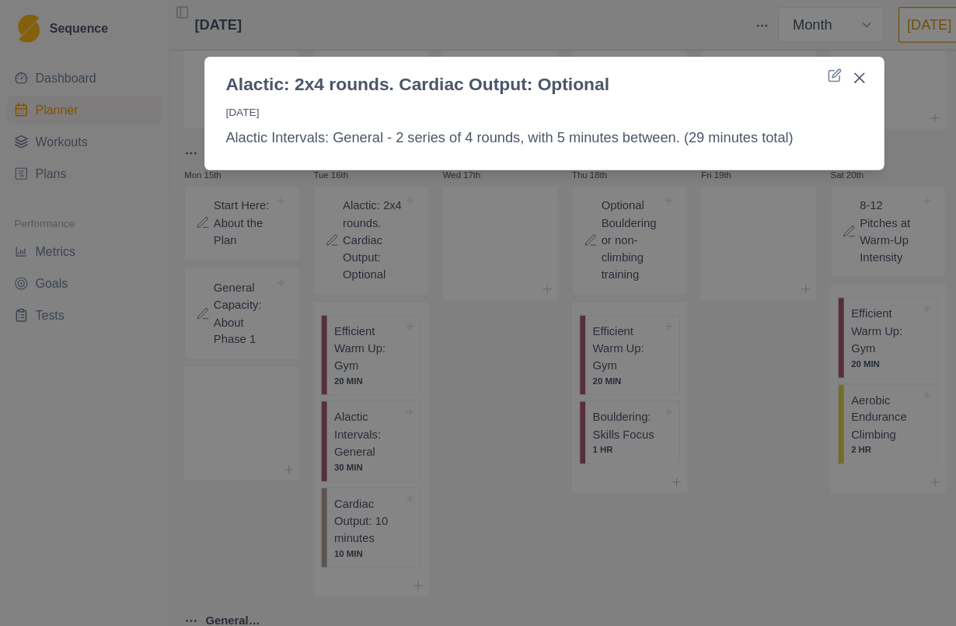
click at [461, 337] on div "Alactic: 2x4 rounds. Cardiac Output: Optional [DATE] Alactic Intervals: General…" at bounding box center [478, 313] width 956 height 626
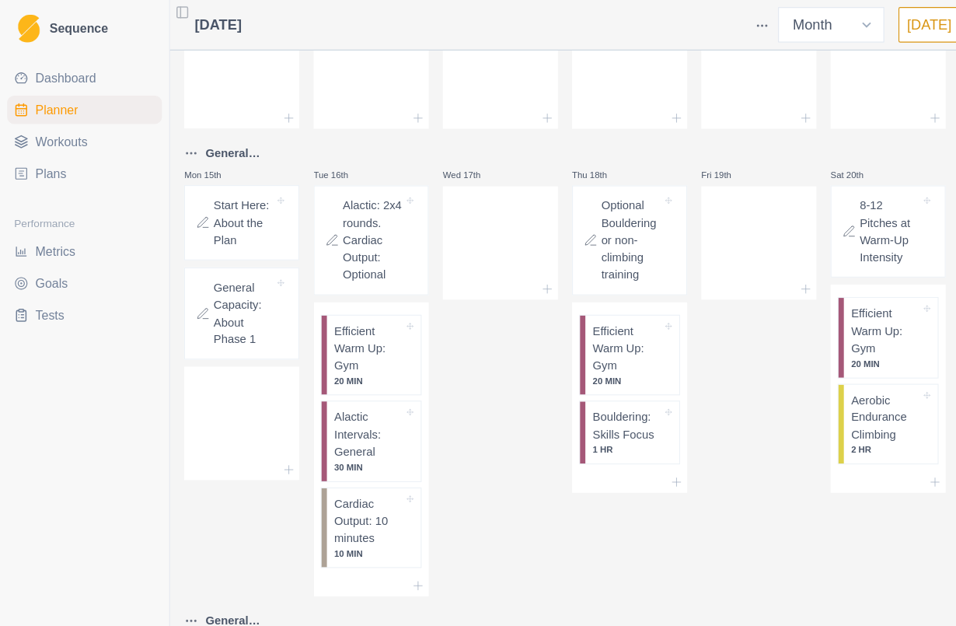
click at [209, 194] on p "Start Here: About the Plan" at bounding box center [213, 196] width 53 height 46
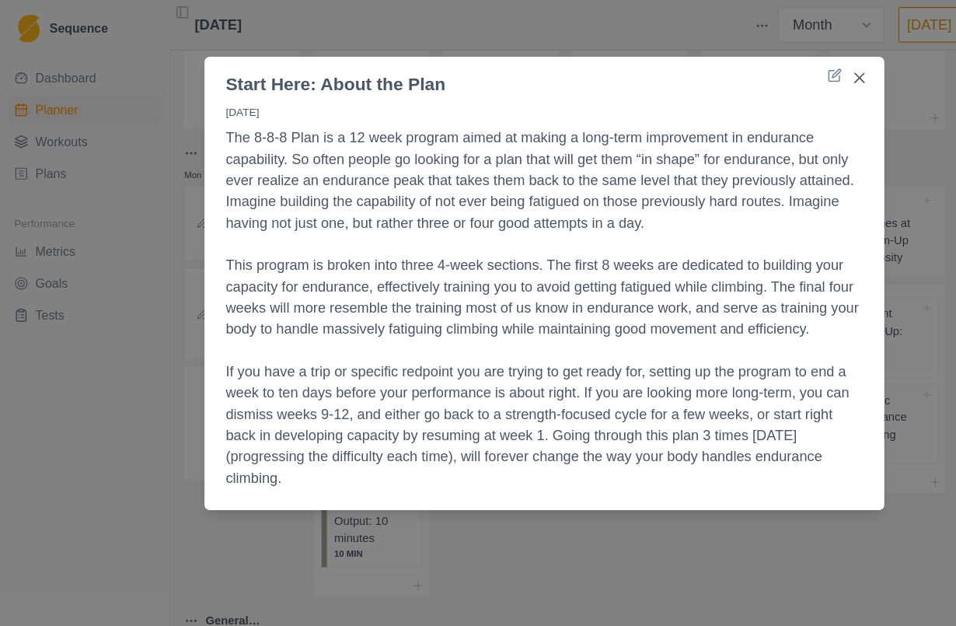
click at [764, 67] on button "Close" at bounding box center [755, 68] width 25 height 25
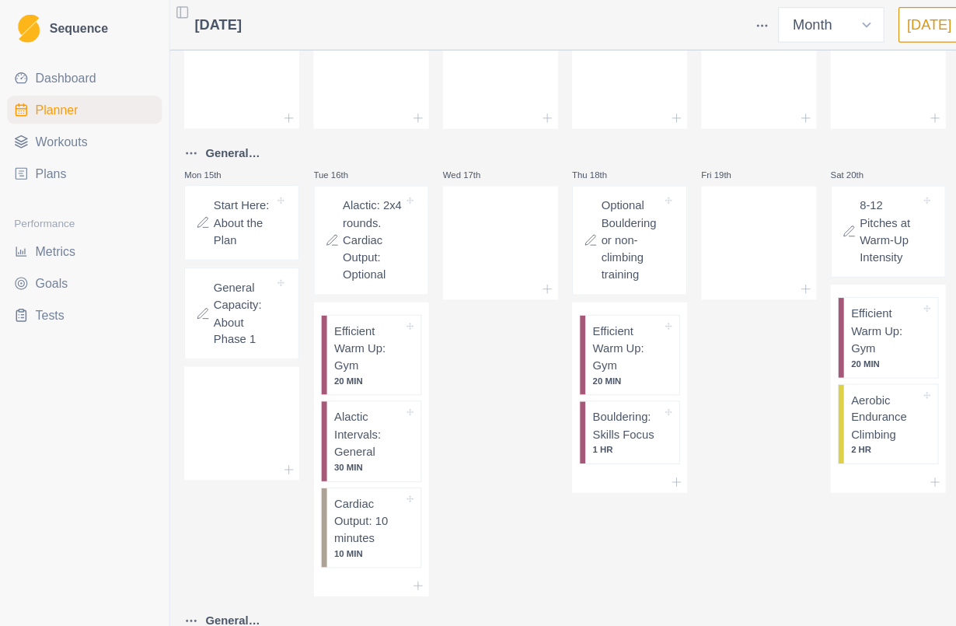
click at [215, 297] on p "General Capacity: About Phase 1" at bounding box center [213, 275] width 53 height 61
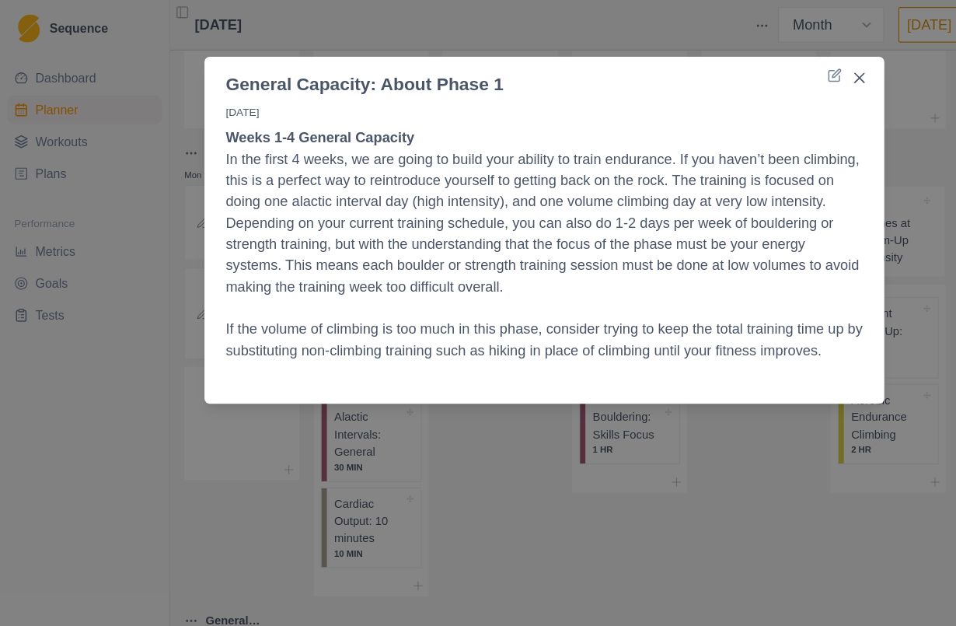
click at [761, 72] on button "Close" at bounding box center [755, 68] width 25 height 25
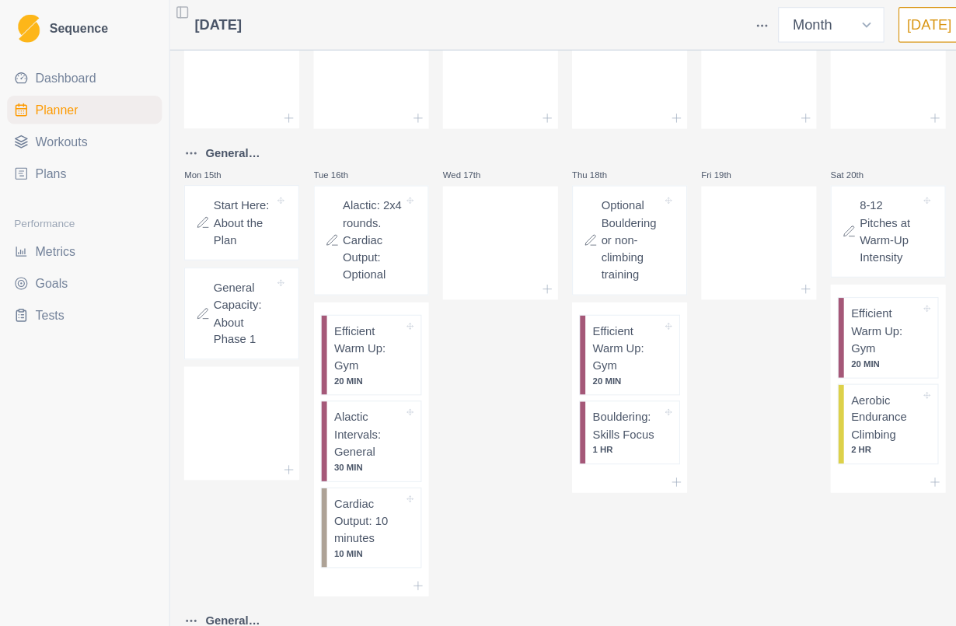
click at [341, 404] on p "Alactic Intervals: General" at bounding box center [323, 381] width 61 height 46
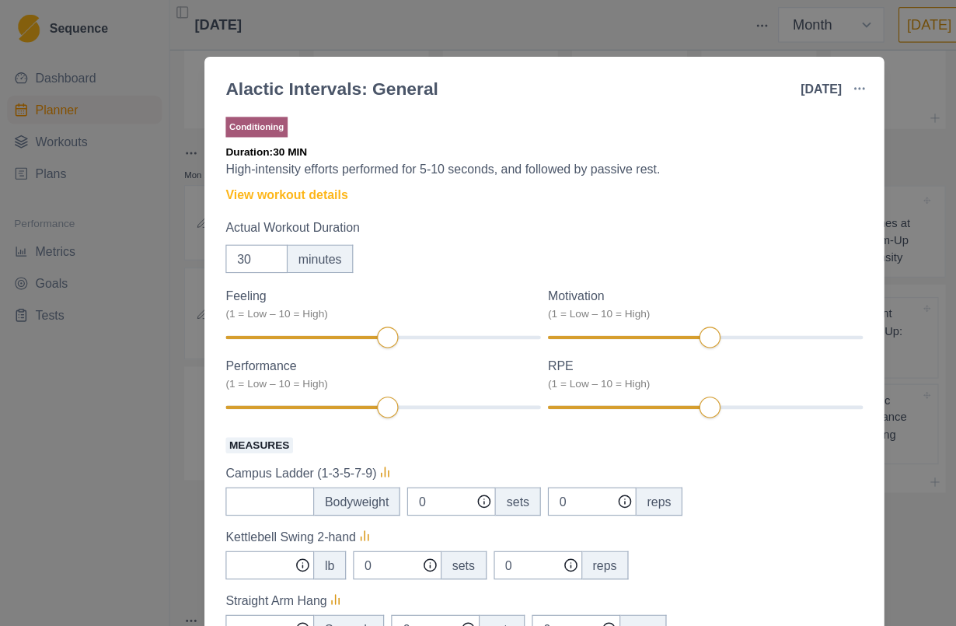
click at [302, 166] on link "View workout details" at bounding box center [251, 171] width 107 height 16
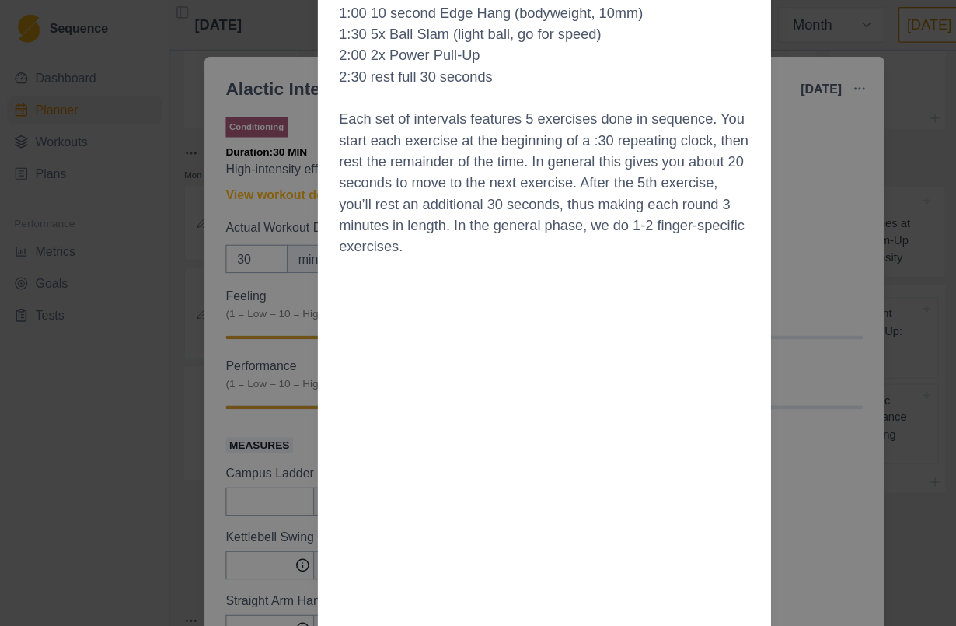
scroll to position [0, 0]
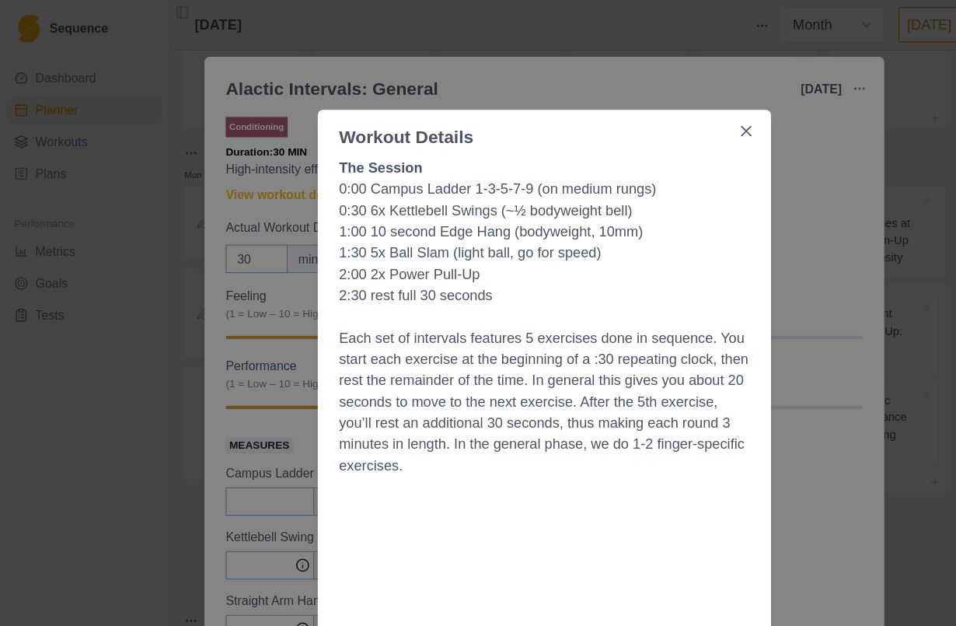
click at [661, 117] on button "Close" at bounding box center [655, 115] width 25 height 25
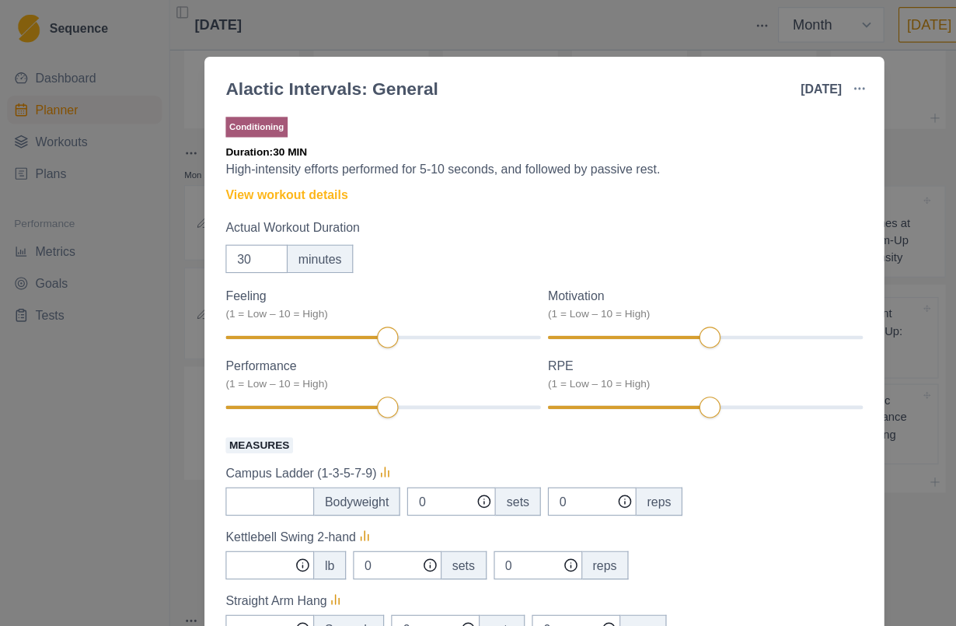
click at [797, 82] on div "Alactic Intervals: General [DATE] Link To Goal View Workout Metrics Edit Origin…" at bounding box center [478, 313] width 956 height 626
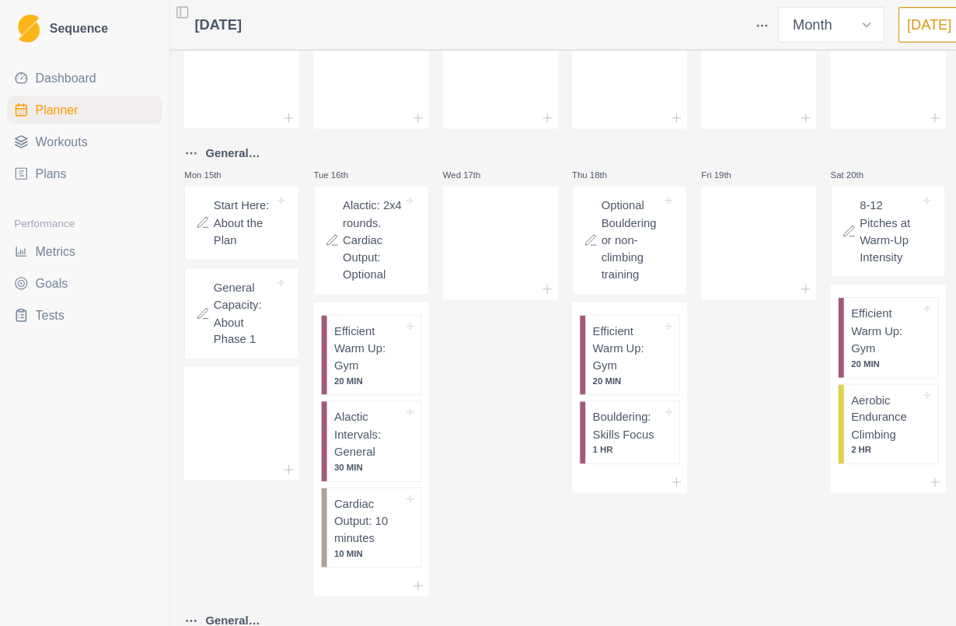
click at [554, 389] on p "Bouldering: Skills Focus" at bounding box center [550, 373] width 61 height 30
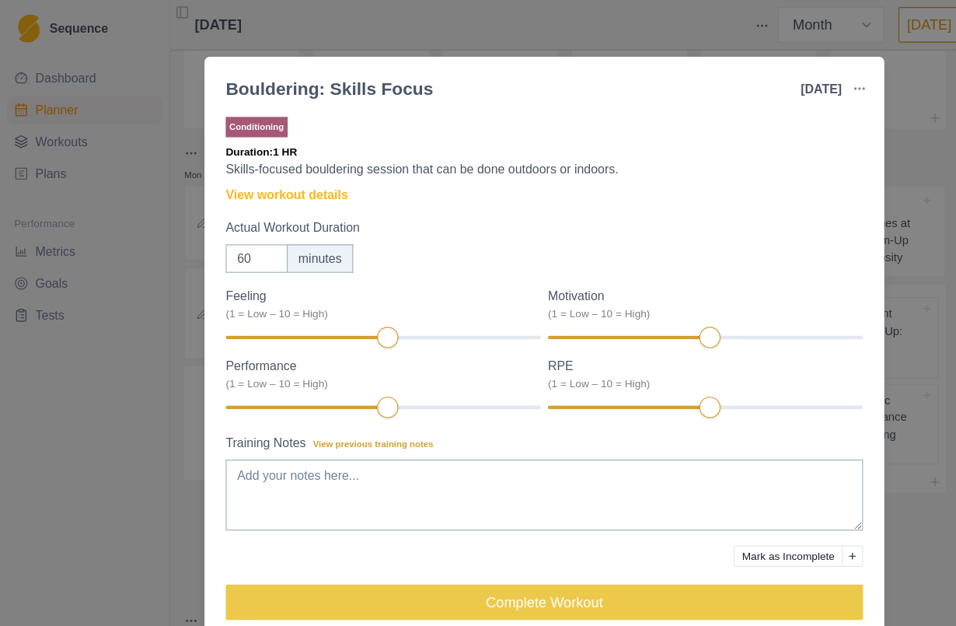
click at [299, 172] on link "View workout details" at bounding box center [251, 171] width 107 height 16
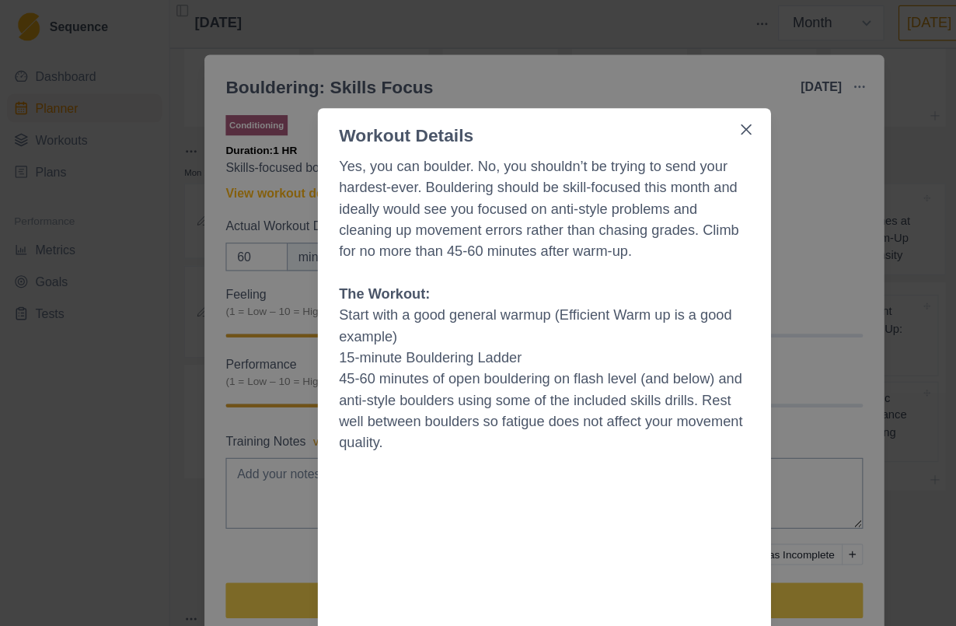
click at [663, 110] on button "Close" at bounding box center [655, 115] width 25 height 25
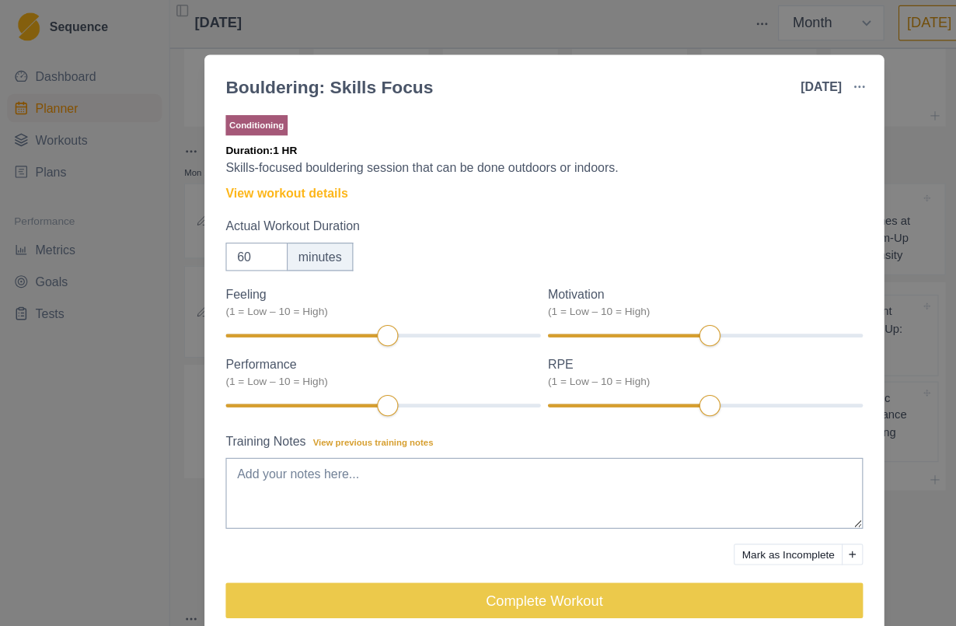
click at [298, 165] on link "View workout details" at bounding box center [251, 171] width 107 height 16
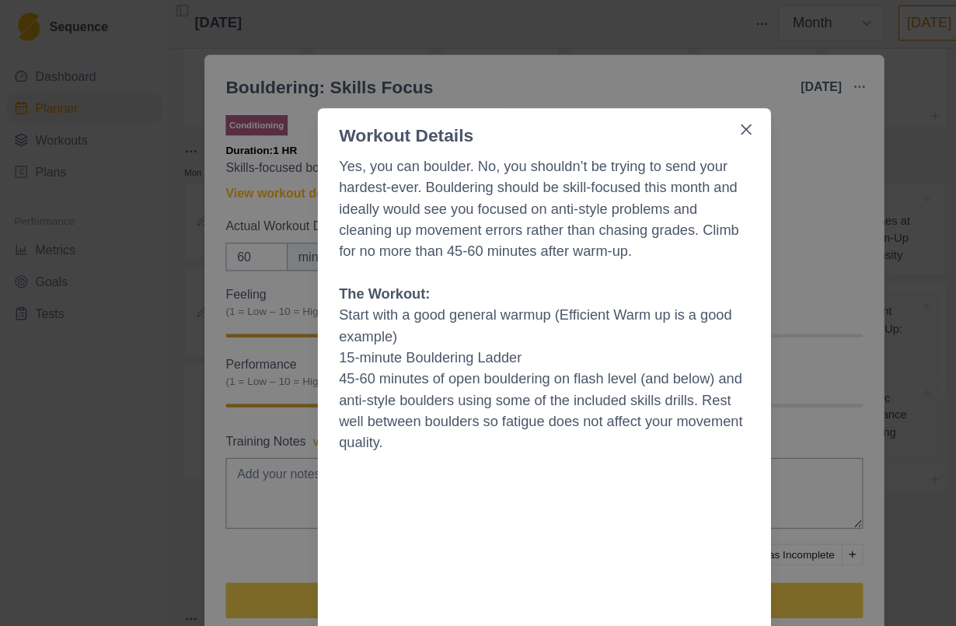
click at [661, 109] on button "Close" at bounding box center [655, 115] width 25 height 25
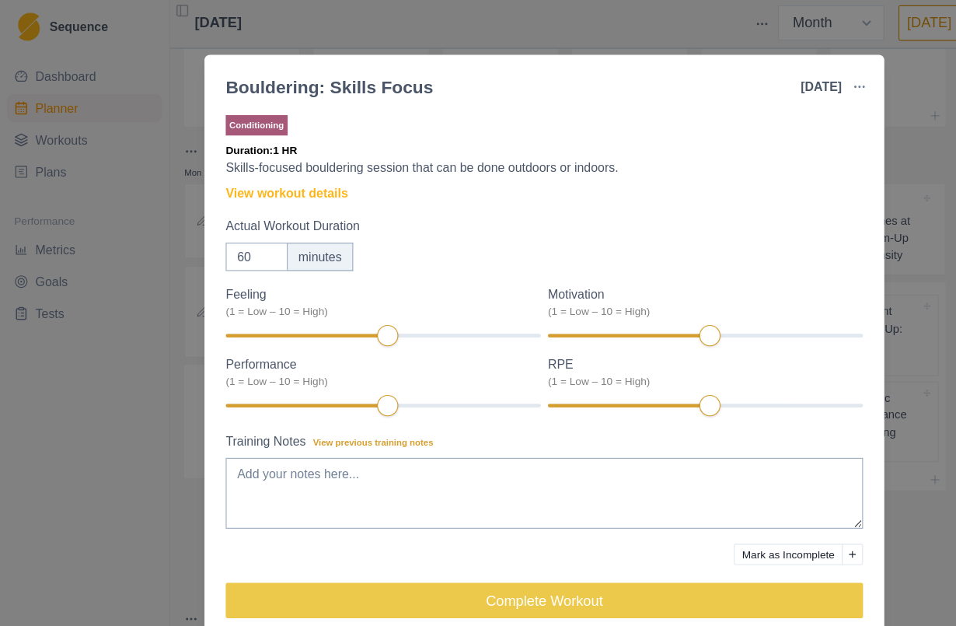
click at [803, 134] on div "Bouldering: Skills Focus [DATE] Link To Goal View Workout Metrics Edit Original…" at bounding box center [478, 313] width 956 height 626
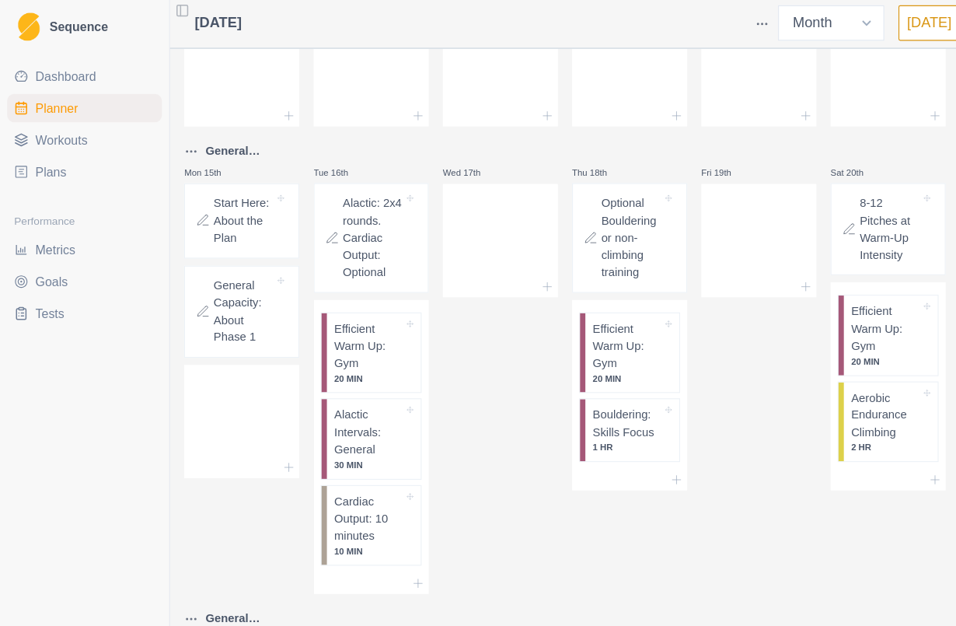
click at [774, 368] on p "Aerobic Endurance Climbing" at bounding box center [777, 367] width 61 height 46
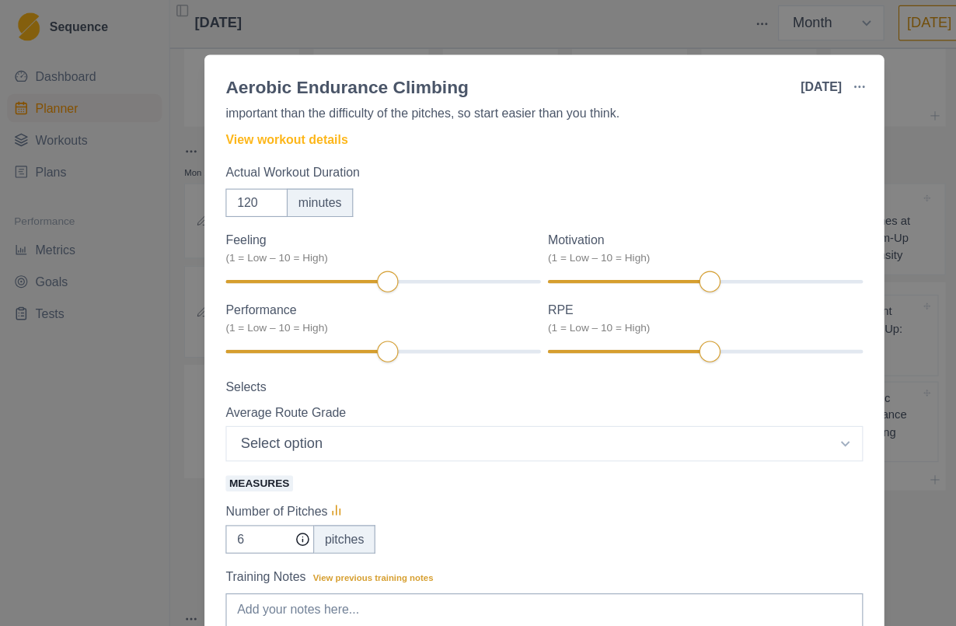
scroll to position [61, 0]
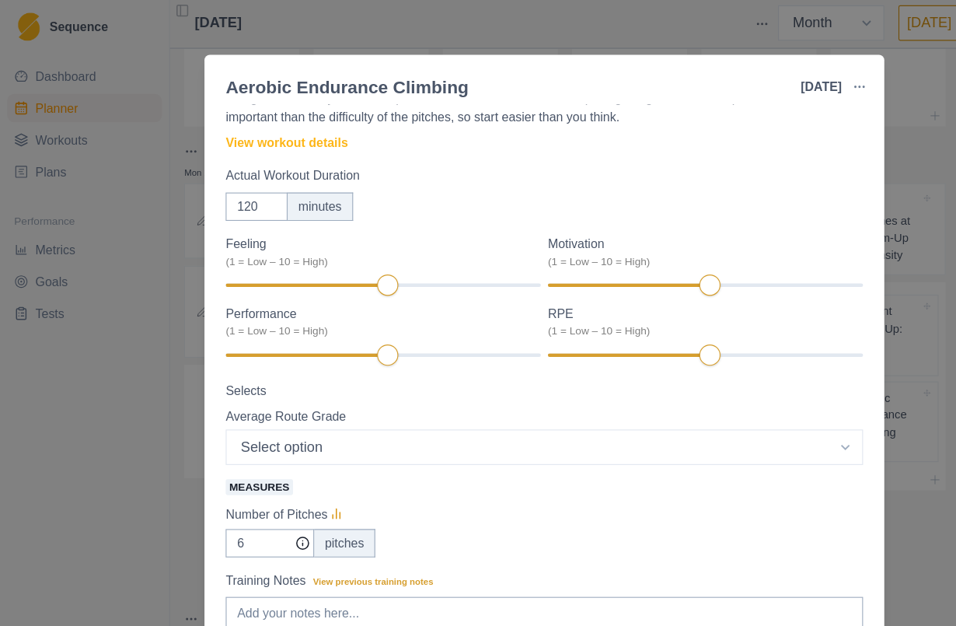
click at [281, 127] on link "View workout details" at bounding box center [251, 127] width 107 height 16
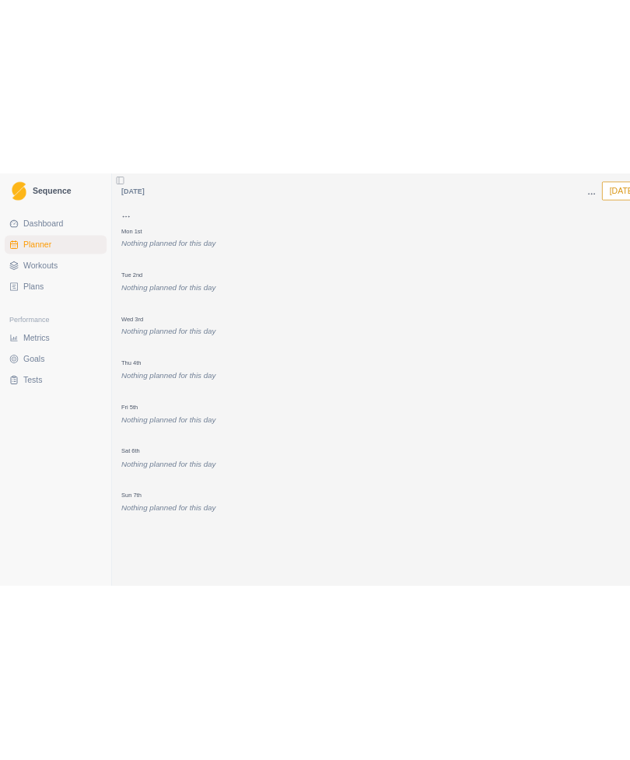
scroll to position [0, 0]
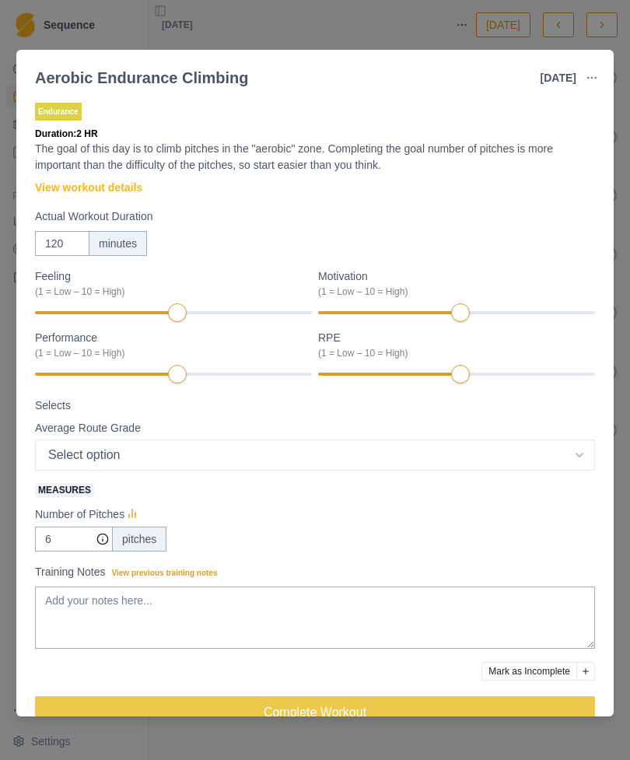
click at [119, 175] on div "Endurance Duration: 2 HR The goal of this day is to climb pitches in the "aerob…" at bounding box center [315, 421] width 560 height 643
click at [139, 188] on link "View workout details" at bounding box center [88, 188] width 107 height 16
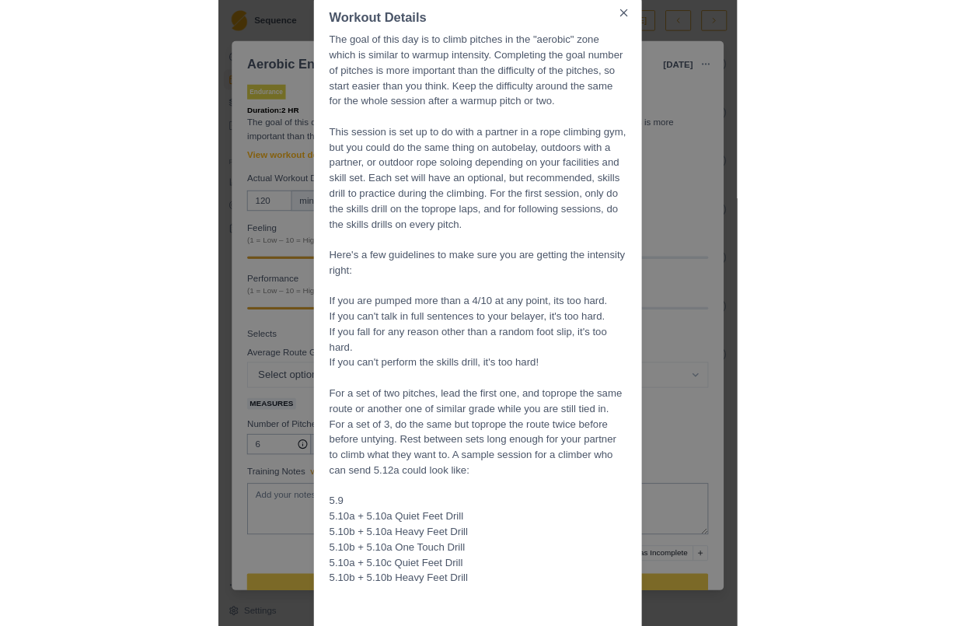
scroll to position [103, 0]
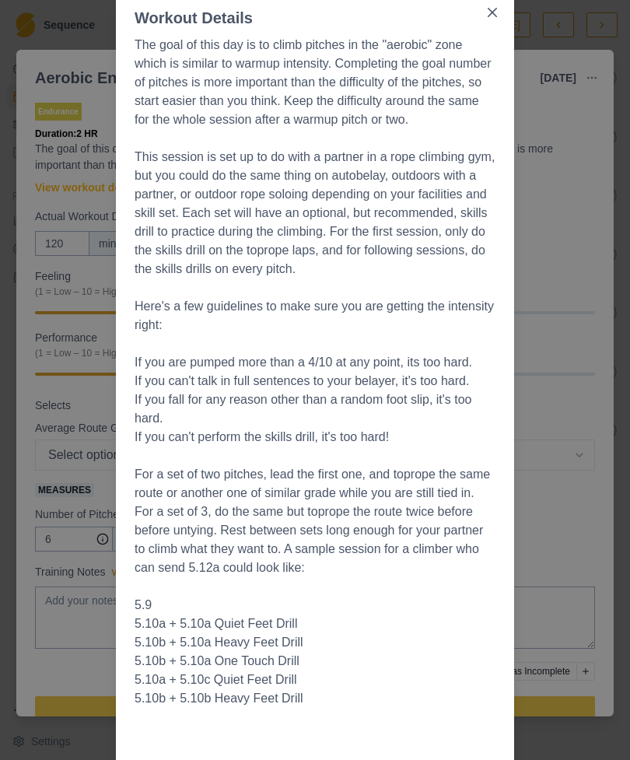
click at [496, 7] on button "Close" at bounding box center [492, 12] width 25 height 25
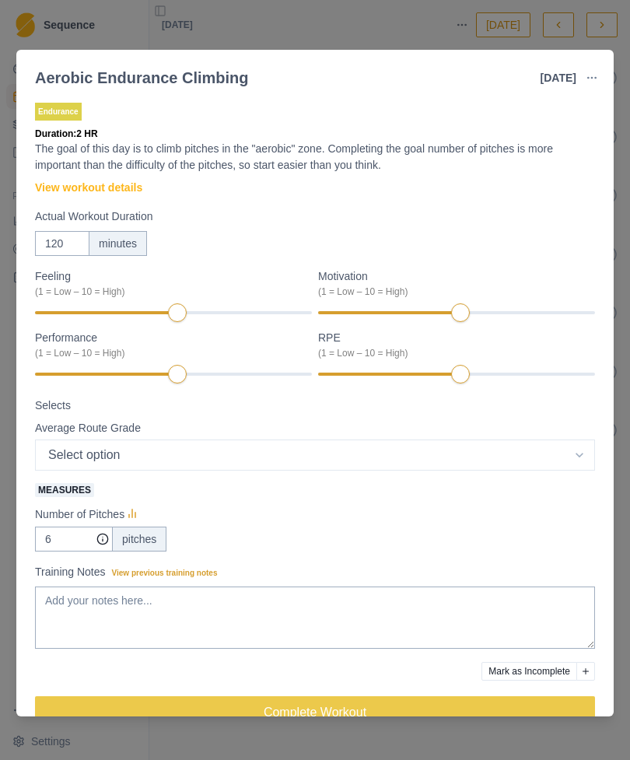
click at [411, 33] on div "Aerobic Endurance Climbing [DATE] Link To Goal View Workout Metrics Edit Origin…" at bounding box center [315, 380] width 630 height 760
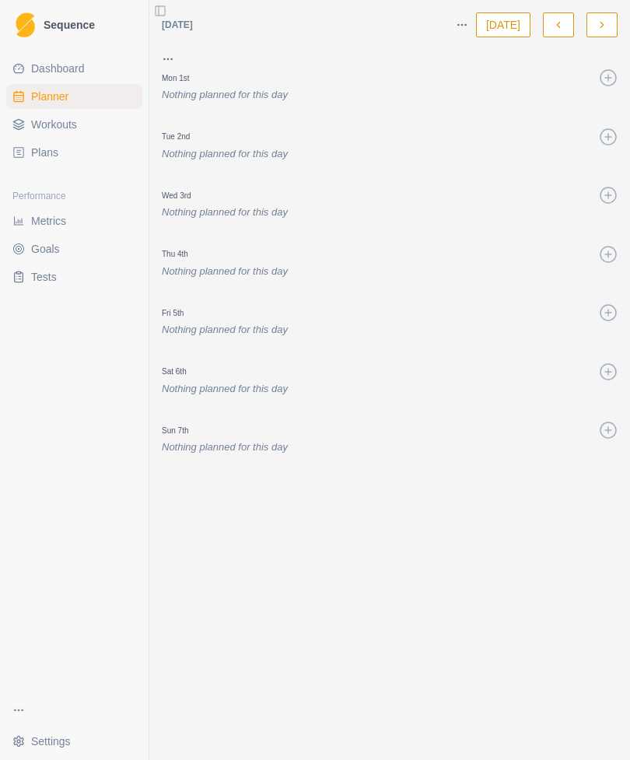
select select "month"
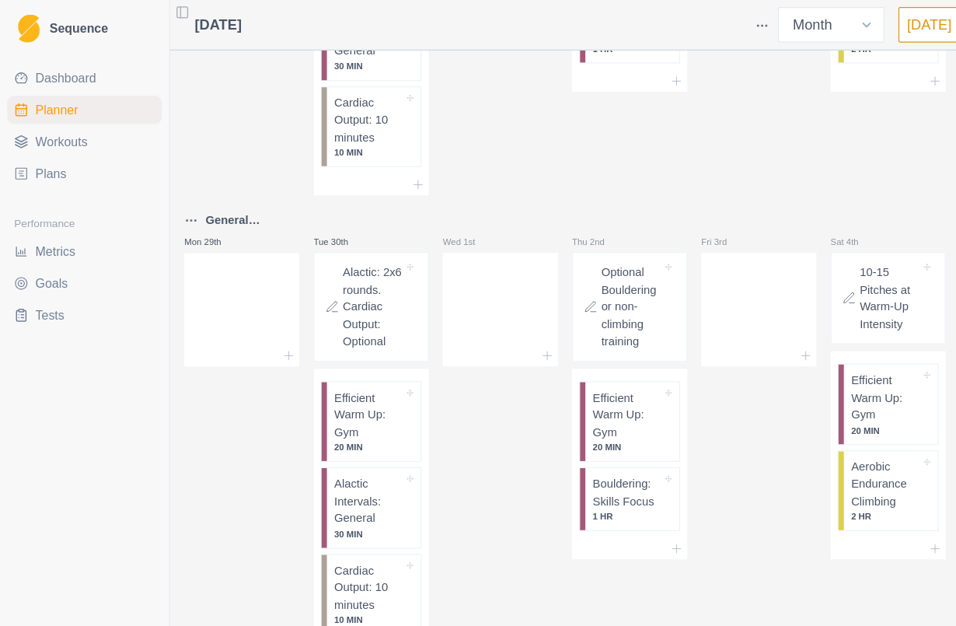
scroll to position [1037, 0]
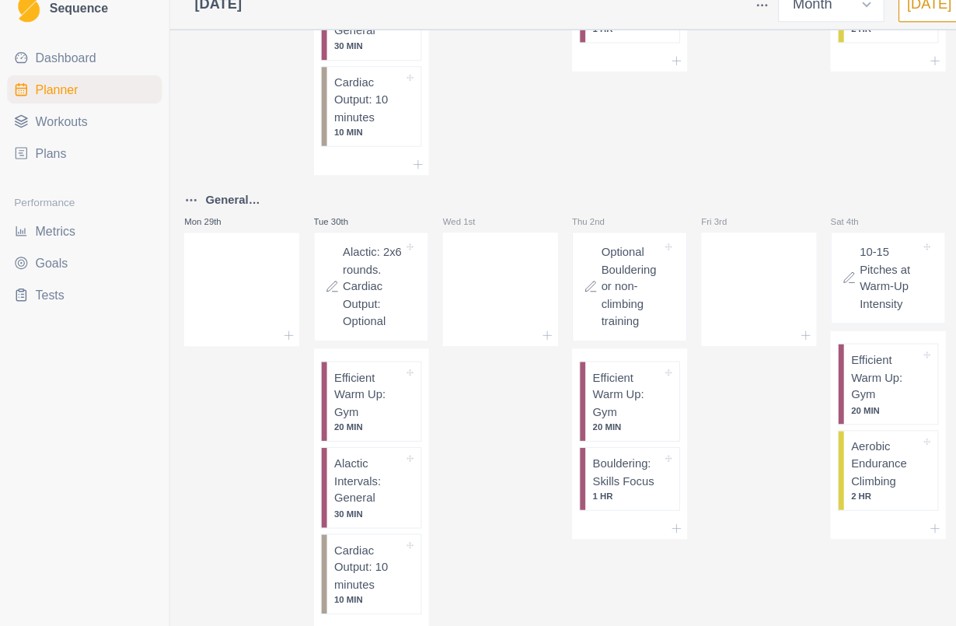
click at [546, 448] on p "Bouldering: Skills Focus" at bounding box center [550, 433] width 61 height 30
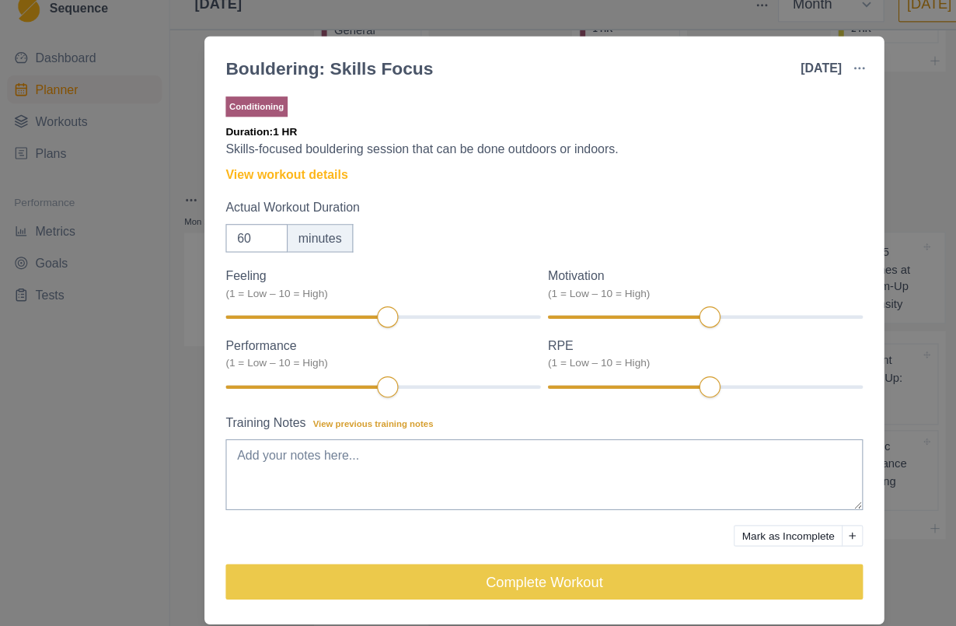
click at [275, 163] on link "View workout details" at bounding box center [251, 171] width 107 height 16
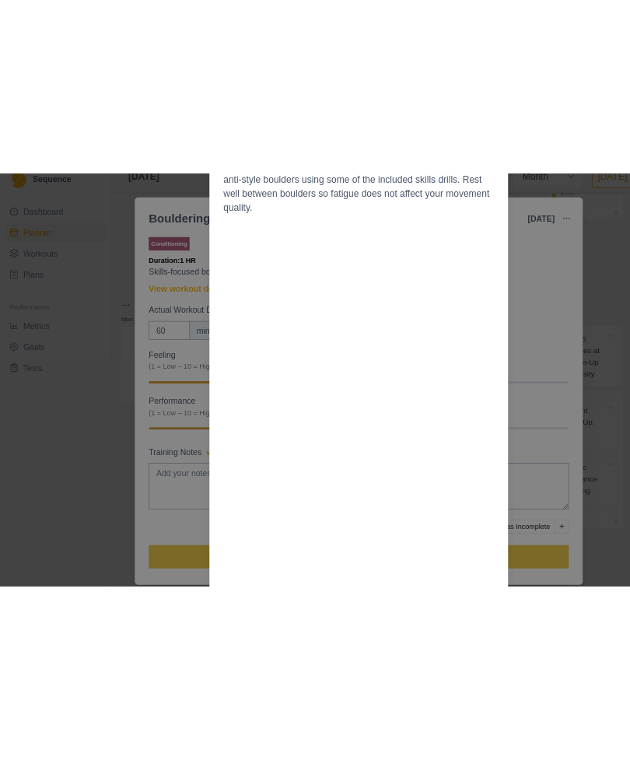
scroll to position [0, 0]
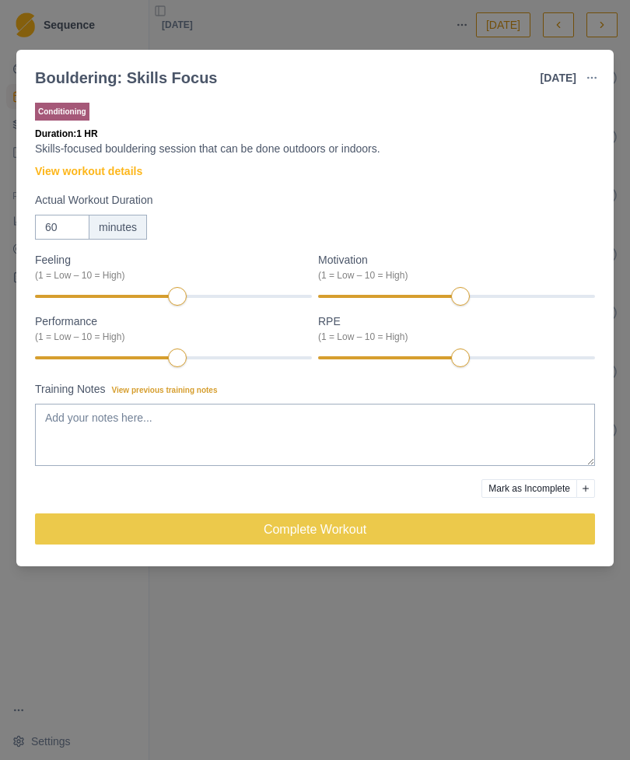
click at [96, 170] on link "View workout details" at bounding box center [88, 171] width 107 height 16
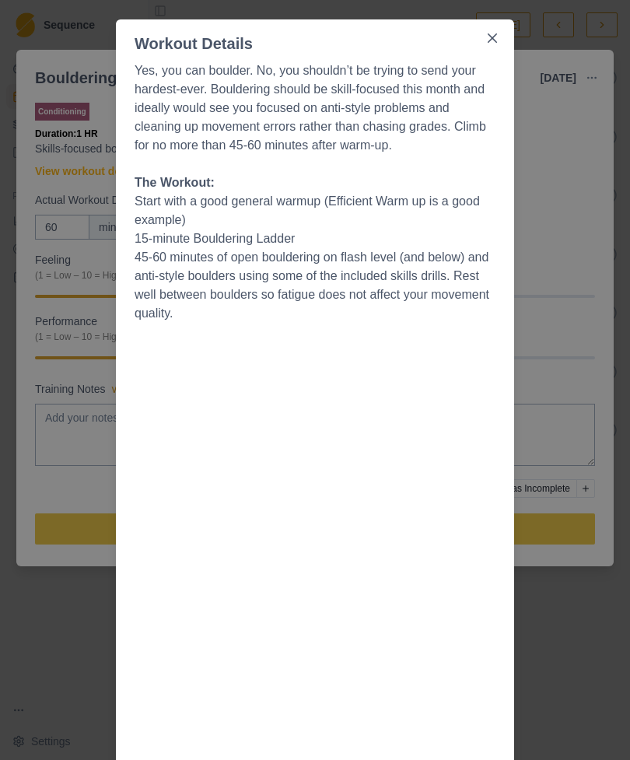
scroll to position [88, 0]
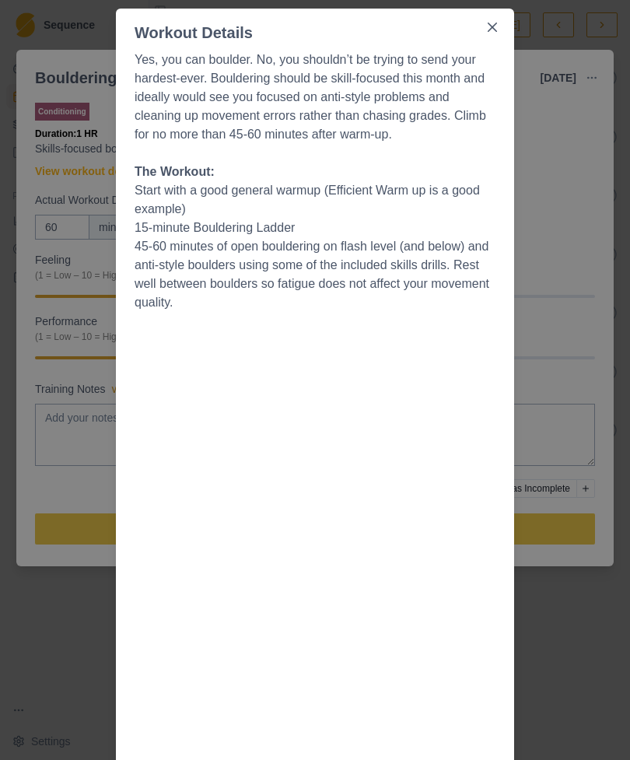
click at [502, 26] on button "Close" at bounding box center [492, 27] width 25 height 25
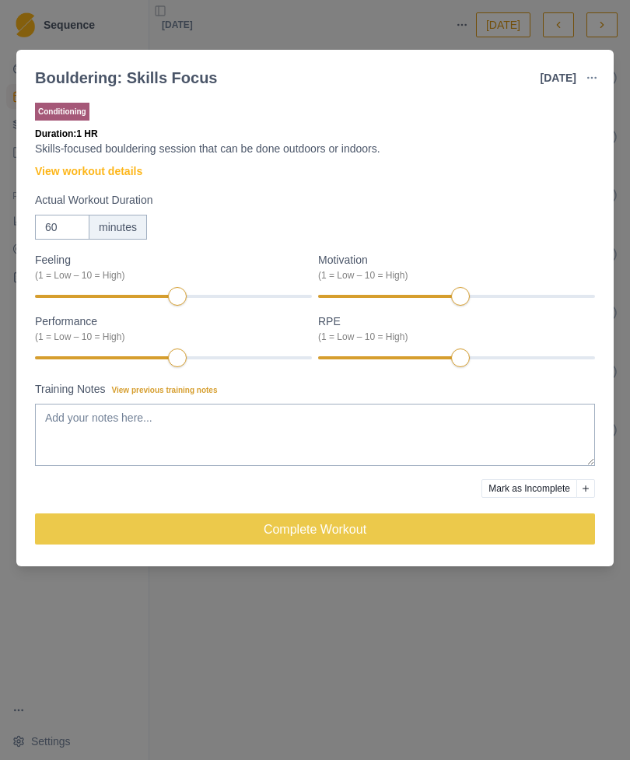
click at [114, 171] on link "View workout details" at bounding box center [88, 171] width 107 height 16
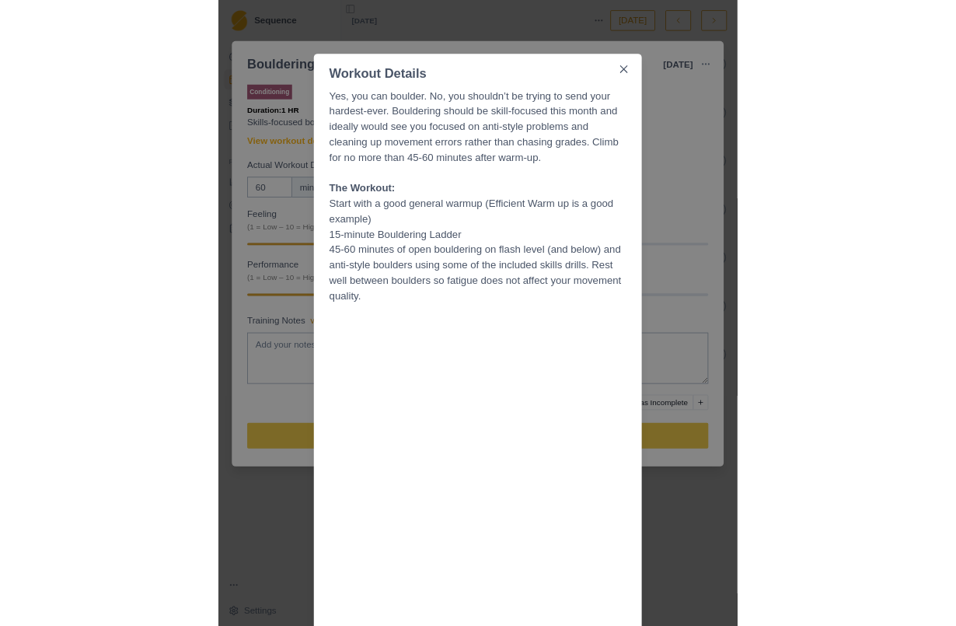
scroll to position [32, 0]
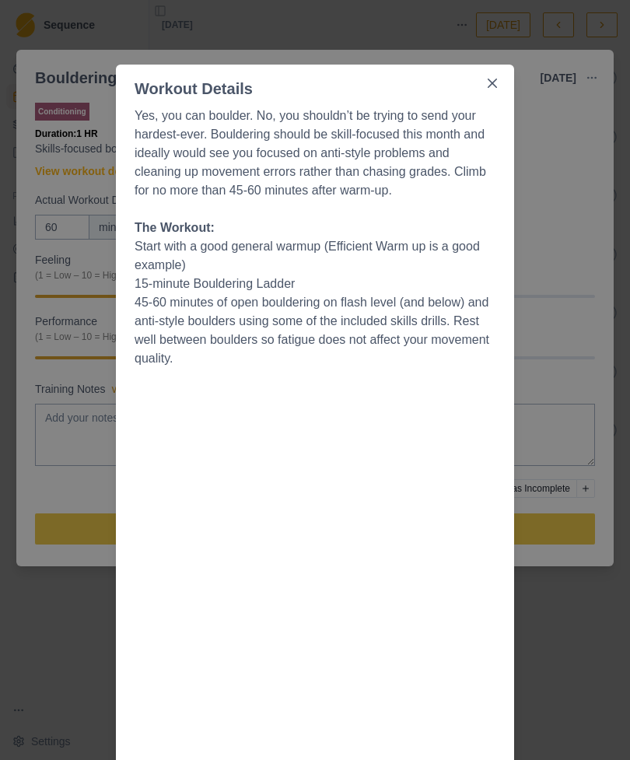
click at [499, 86] on button "Close" at bounding box center [492, 83] width 25 height 25
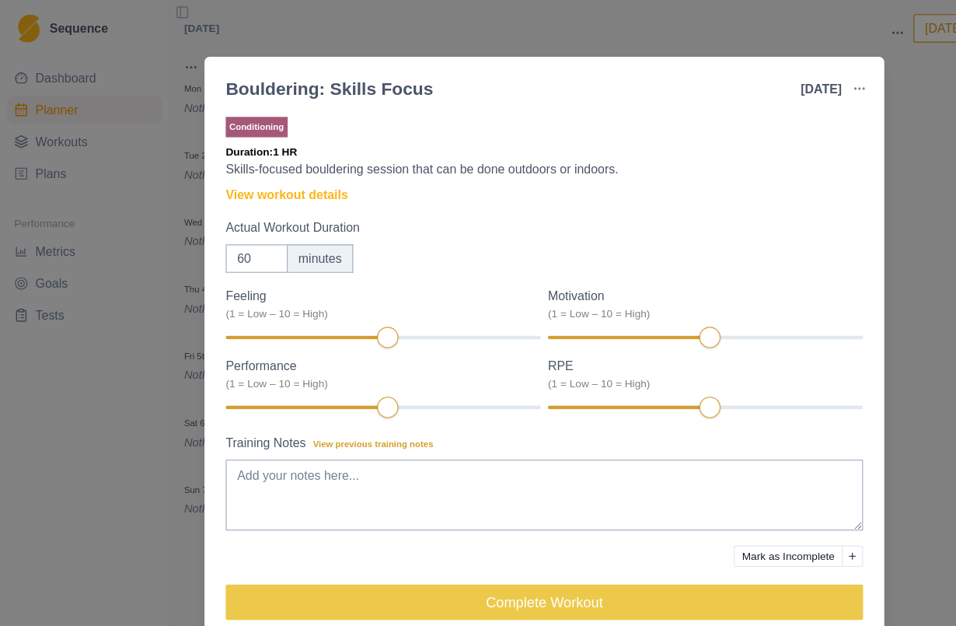
select select "month"
click at [283, 164] on link "View workout details" at bounding box center [251, 171] width 107 height 16
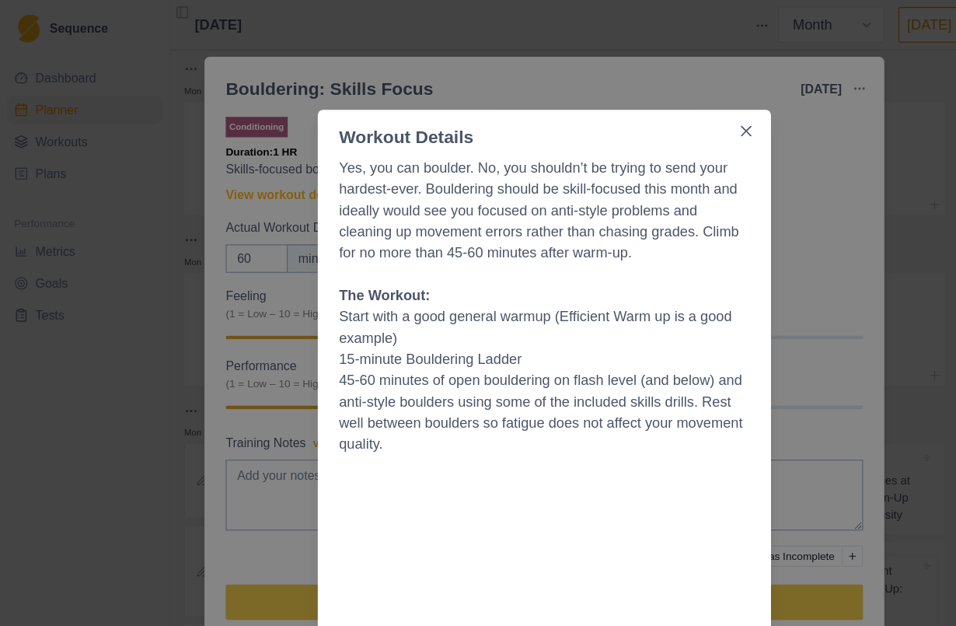
scroll to position [0, 0]
click at [661, 112] on button "Close" at bounding box center [655, 115] width 25 height 25
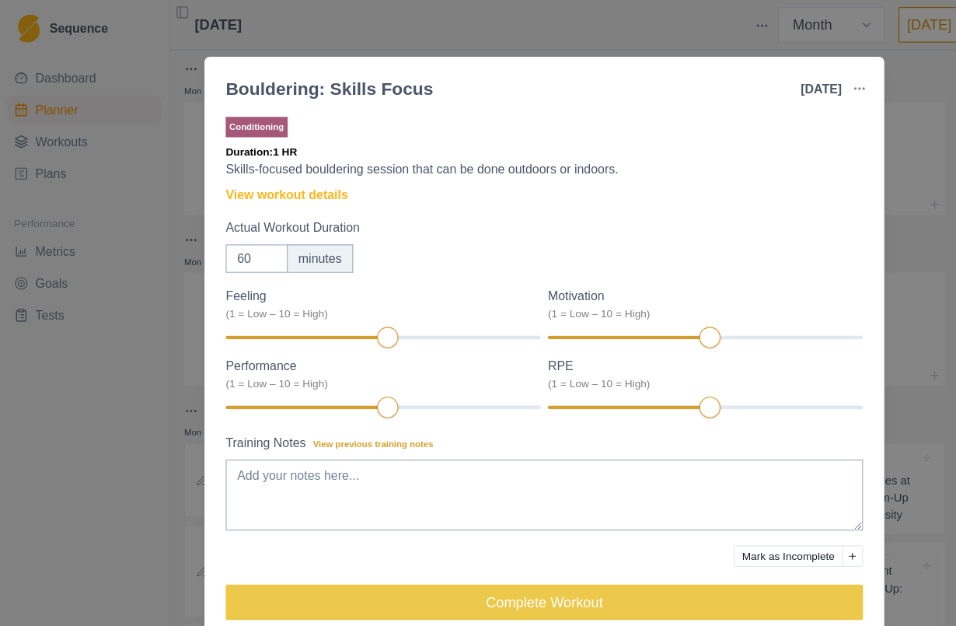
click at [810, 179] on div "Bouldering: Skills Focus [DATE] Link To Goal View Workout Metrics Edit Original…" at bounding box center [478, 313] width 956 height 626
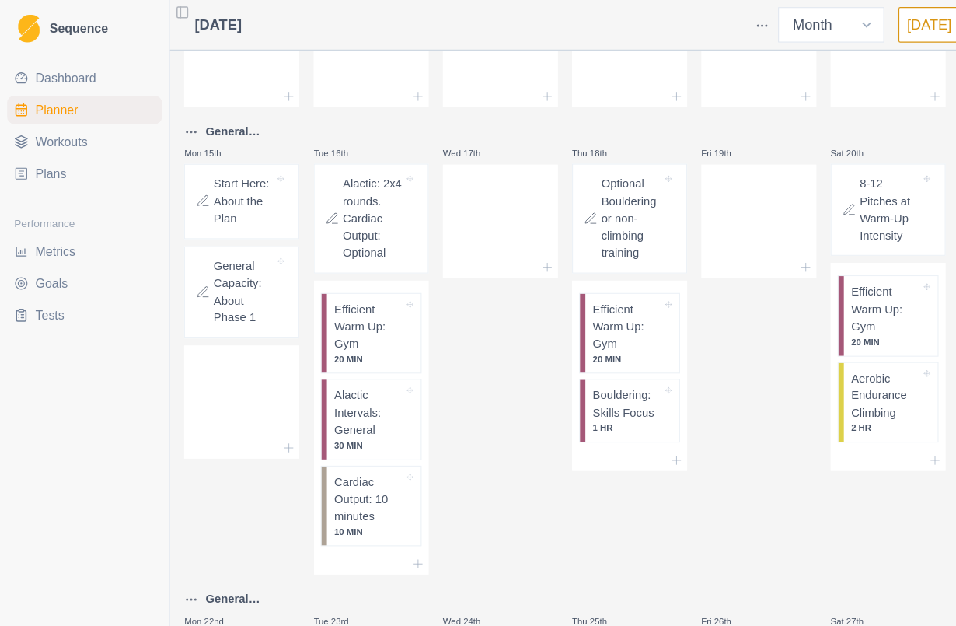
scroll to position [245, 0]
click at [777, 279] on p "Efficient Warm Up: Gym" at bounding box center [777, 272] width 61 height 46
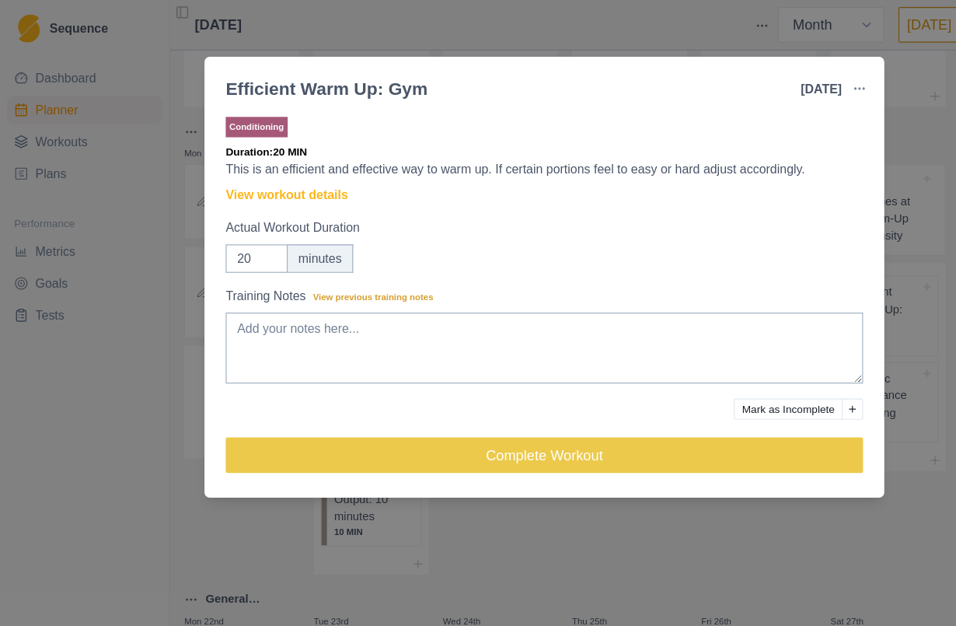
click at [284, 169] on link "View workout details" at bounding box center [251, 171] width 107 height 16
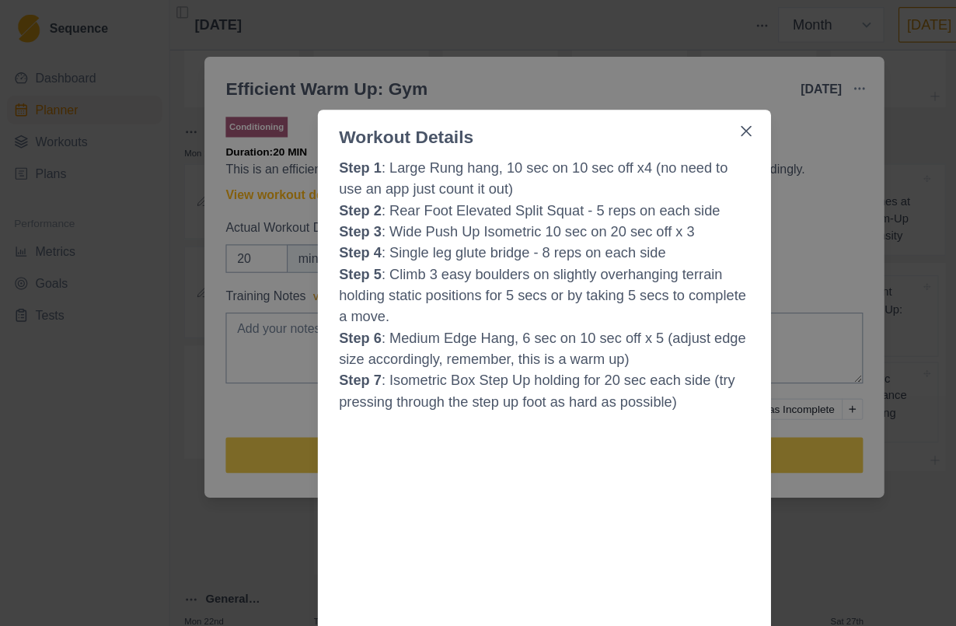
click at [663, 109] on button "Close" at bounding box center [655, 115] width 25 height 25
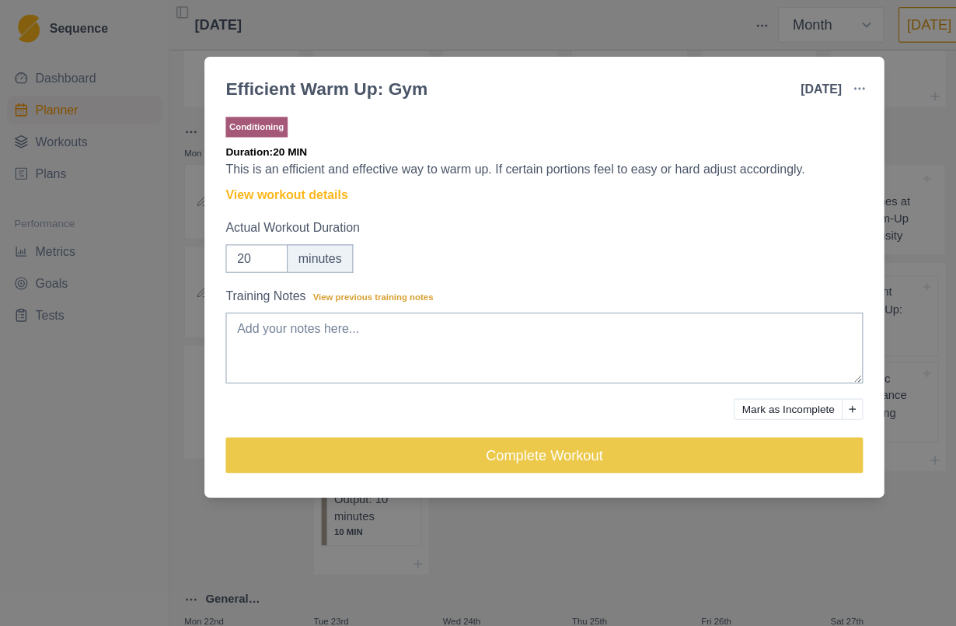
click at [798, 136] on div "Efficient Warm Up: Gym [DATE] Link To Goal View Workout Metrics Edit Original W…" at bounding box center [478, 313] width 956 height 626
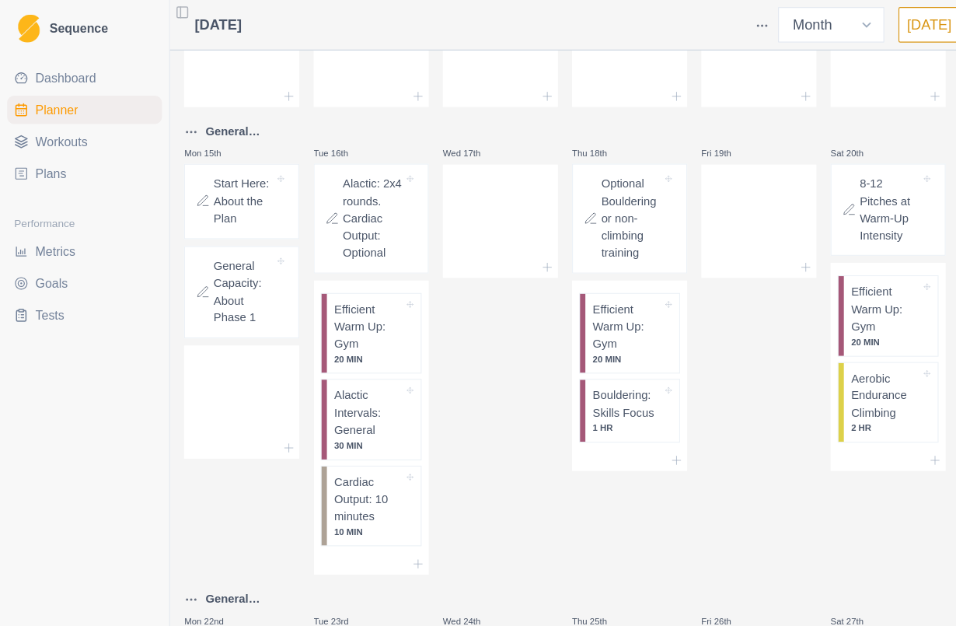
click at [218, 271] on p "General Capacity: About Phase 1" at bounding box center [213, 256] width 53 height 61
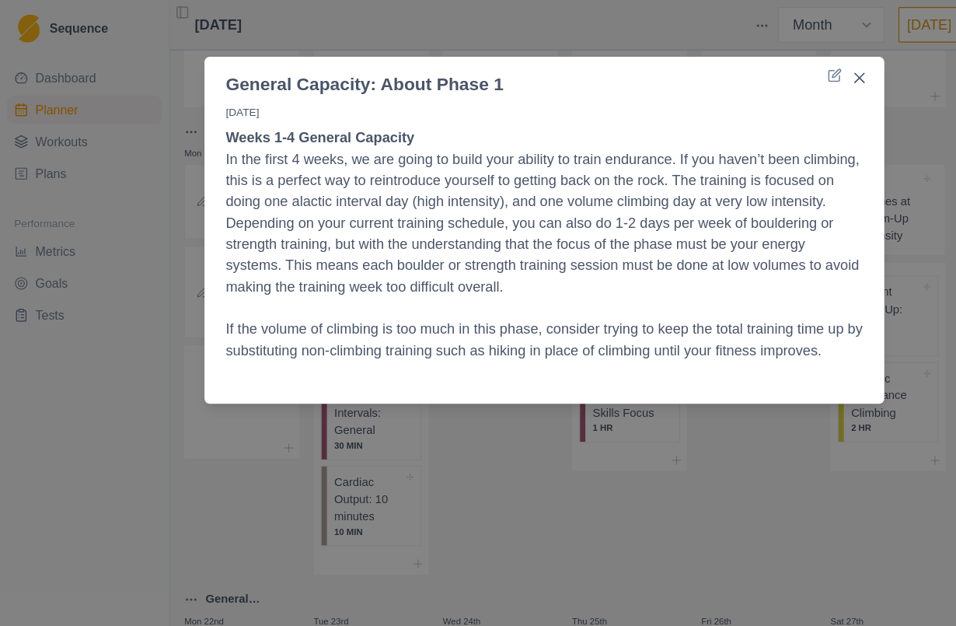
click at [755, 73] on button "Close" at bounding box center [755, 68] width 25 height 25
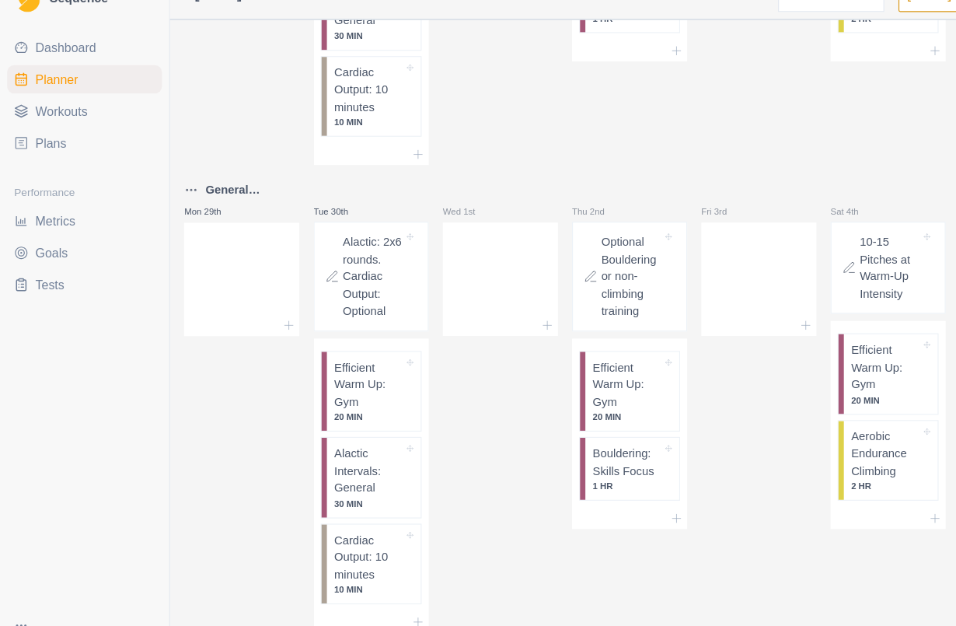
scroll to position [57, 0]
click at [561, 232] on p "Optional Bouldering or non-climbing training" at bounding box center [554, 270] width 53 height 76
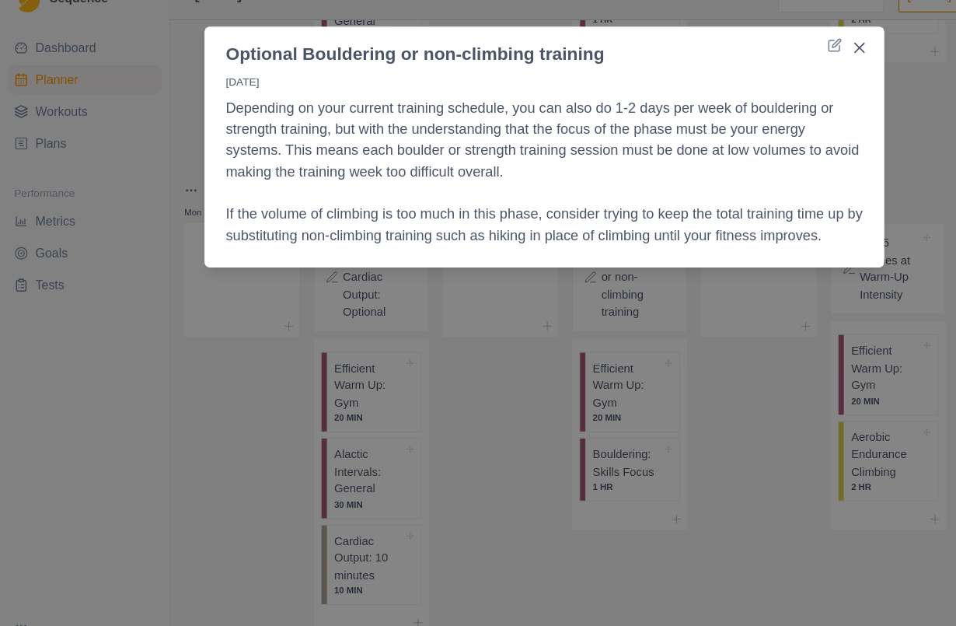
click at [758, 64] on icon "Close" at bounding box center [754, 68] width 9 height 9
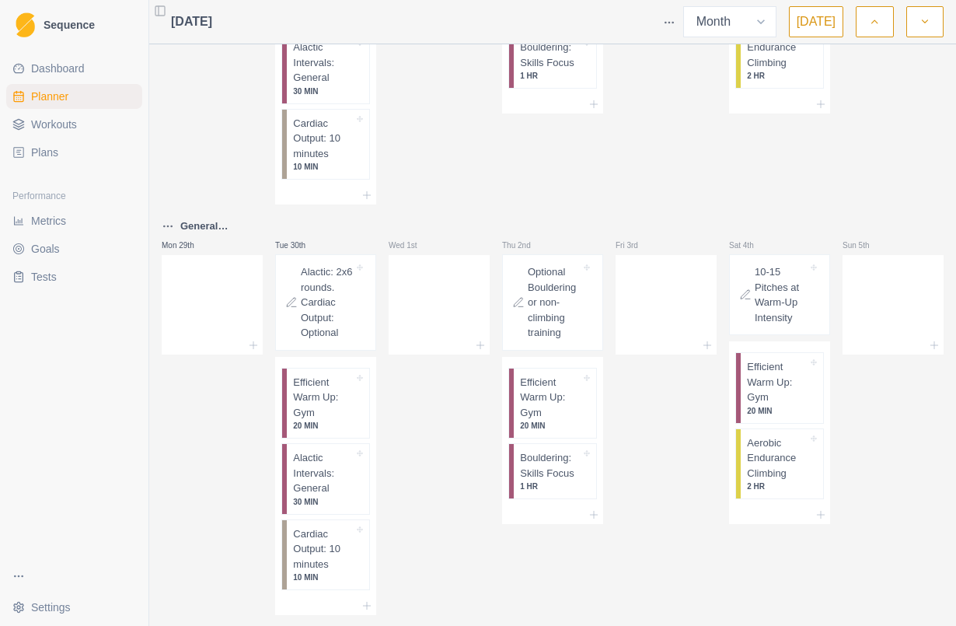
scroll to position [957, 0]
click at [316, 339] on p "Alactic: 2x6 rounds. Cardiac Output: Optional" at bounding box center [327, 301] width 53 height 76
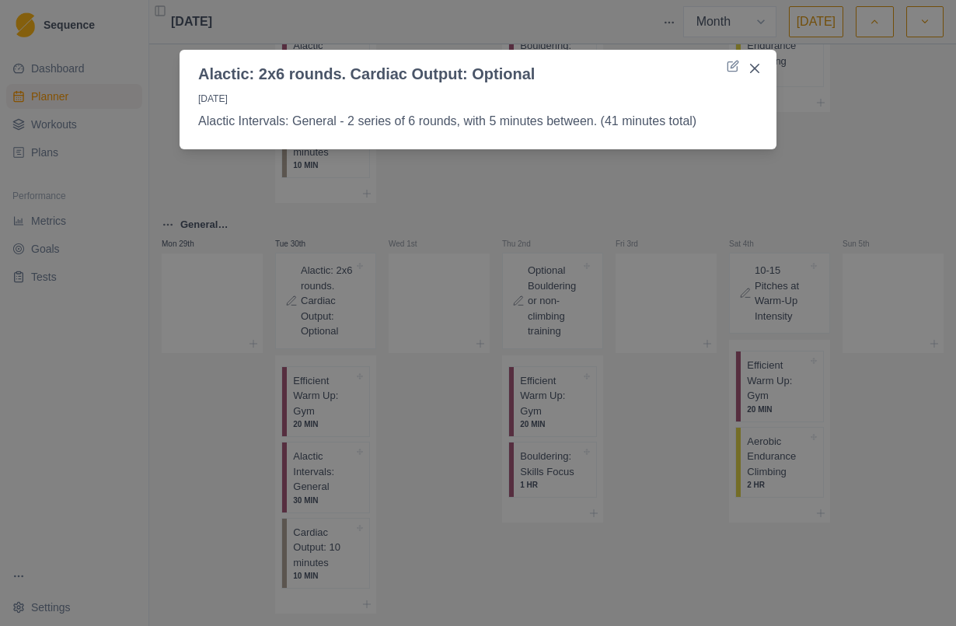
click at [766, 65] on button "Close" at bounding box center [755, 68] width 25 height 25
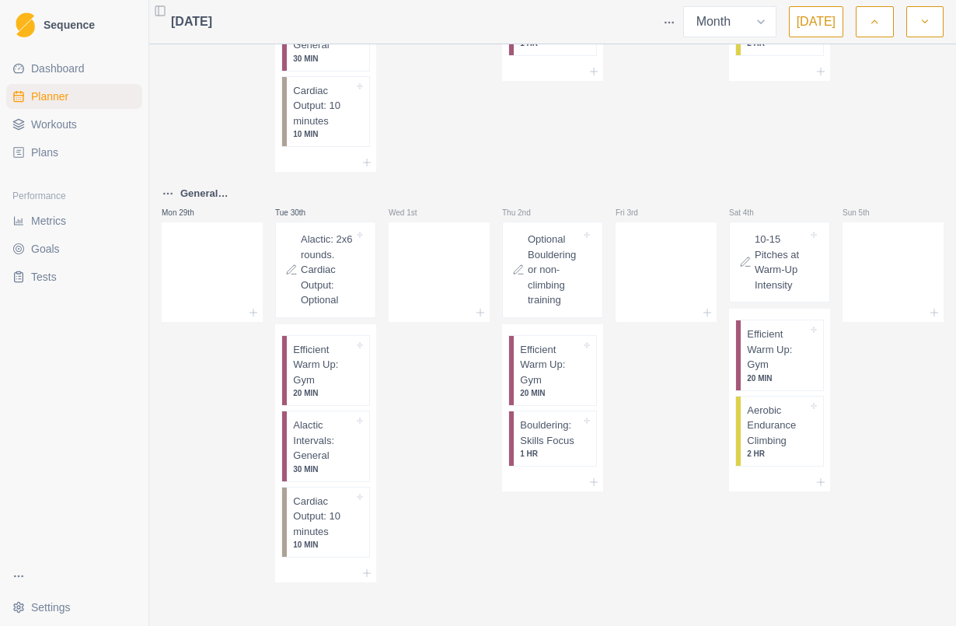
scroll to position [1037, 0]
click at [340, 463] on p "Alactic Intervals: General" at bounding box center [323, 441] width 61 height 46
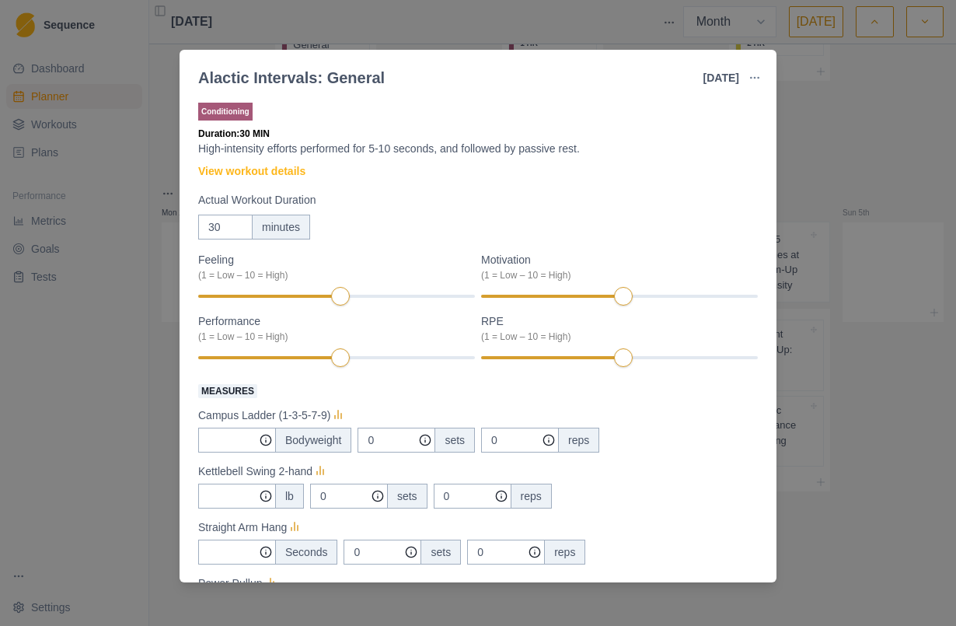
scroll to position [0, 0]
click at [283, 169] on link "View workout details" at bounding box center [251, 171] width 107 height 16
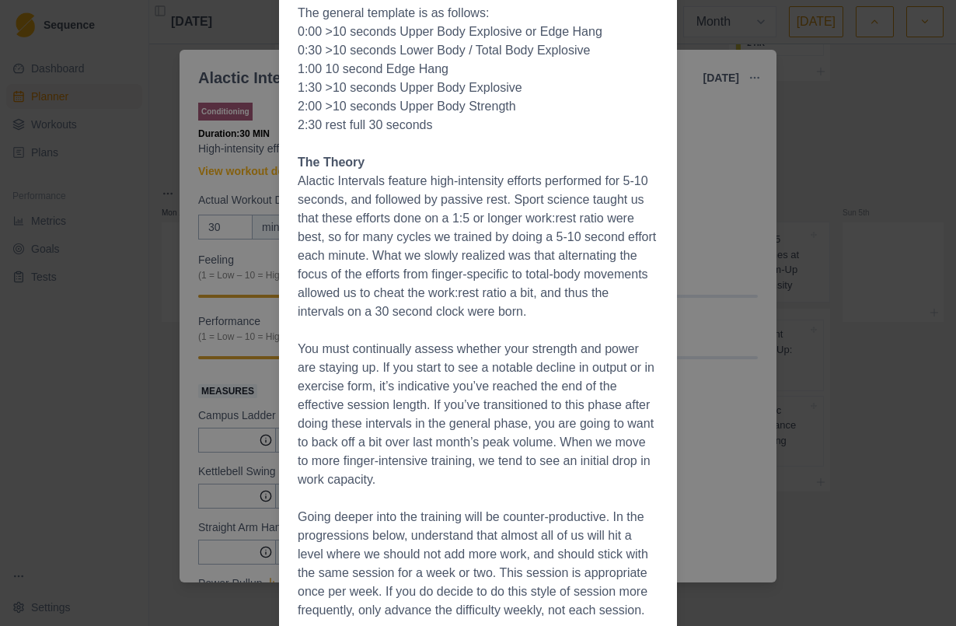
scroll to position [1771, 0]
click at [839, 212] on div "Workout Details The Session 0:00 Campus Ladder 1-3-5-7-9 (on medium rungs) 0:30…" at bounding box center [478, 313] width 956 height 626
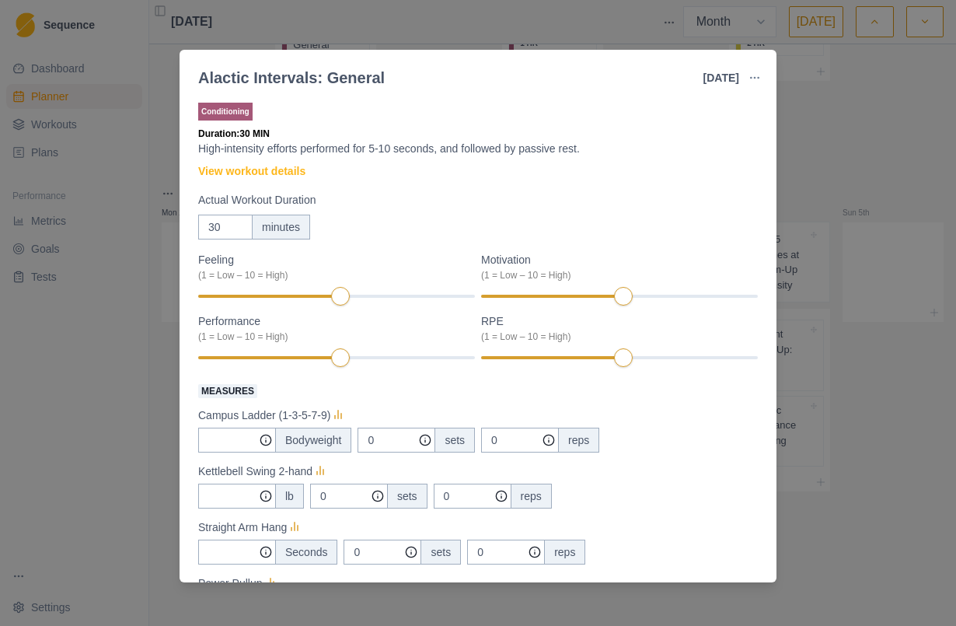
click at [837, 103] on div "Alactic Intervals: General [DATE] Link To Goal View Workout Metrics Edit Origin…" at bounding box center [478, 313] width 956 height 626
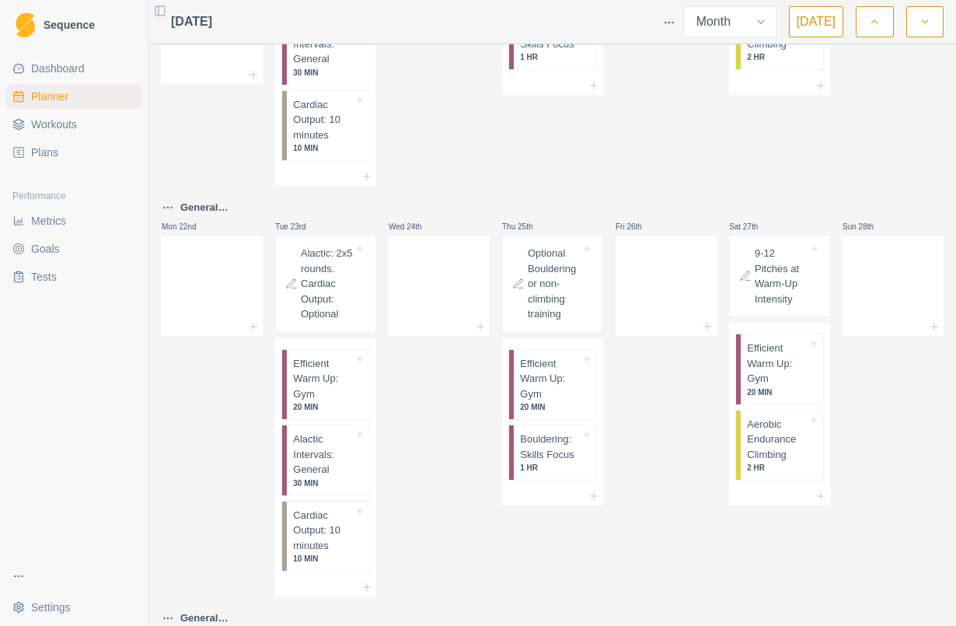
scroll to position [563, 0]
click at [64, 118] on span "Workouts" at bounding box center [54, 125] width 46 height 16
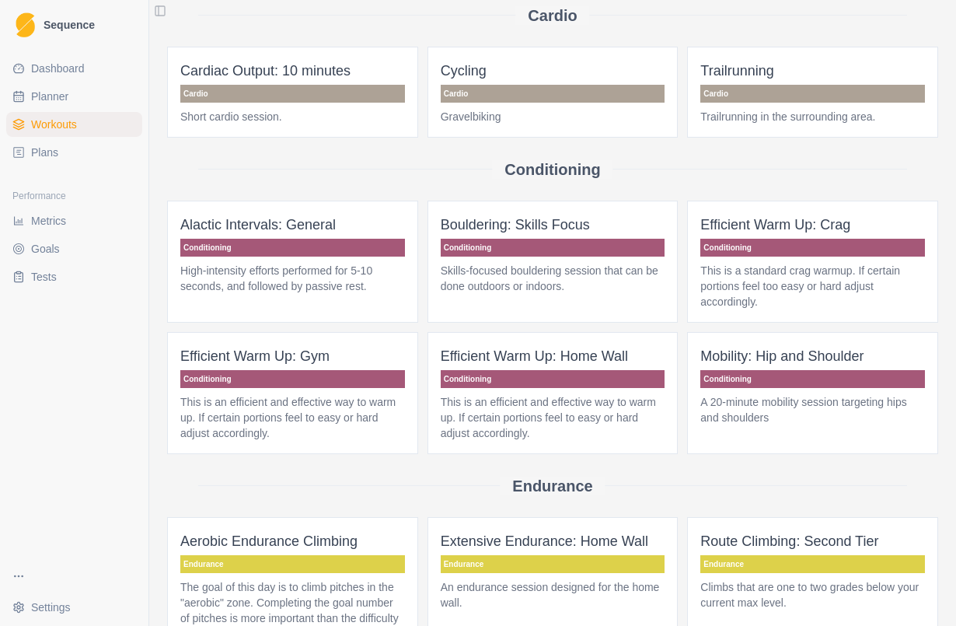
scroll to position [82, 0]
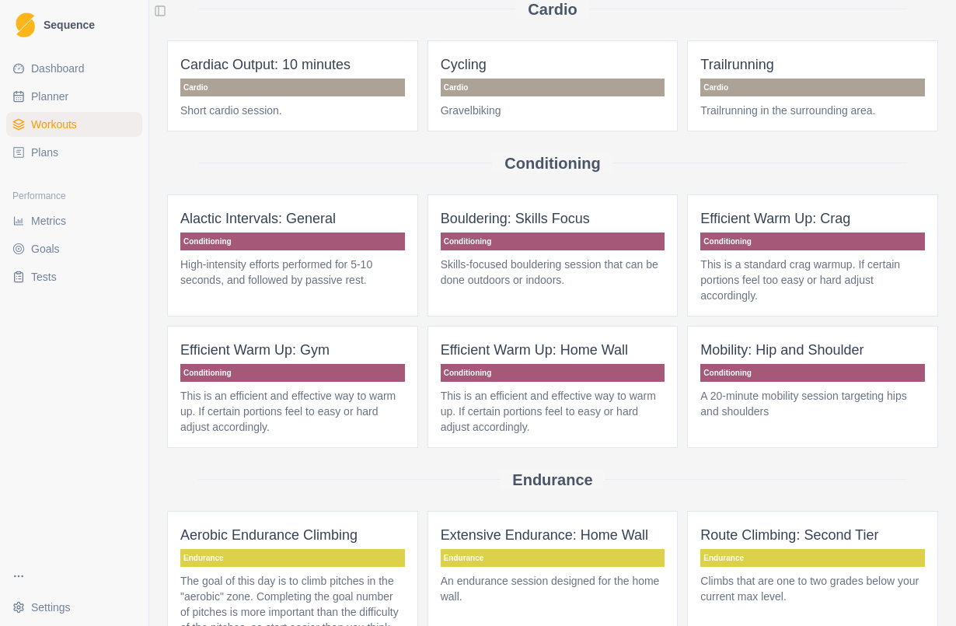
click at [585, 243] on p "Conditioning" at bounding box center [553, 242] width 225 height 18
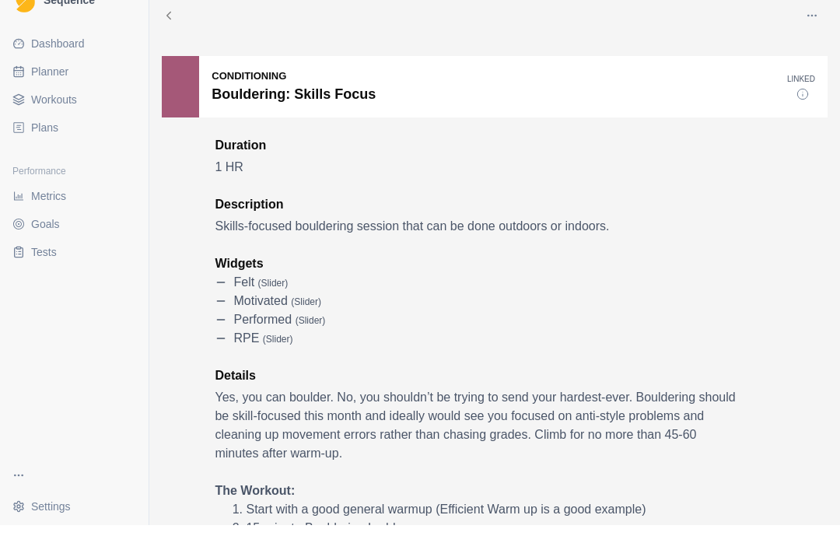
scroll to position [25, 0]
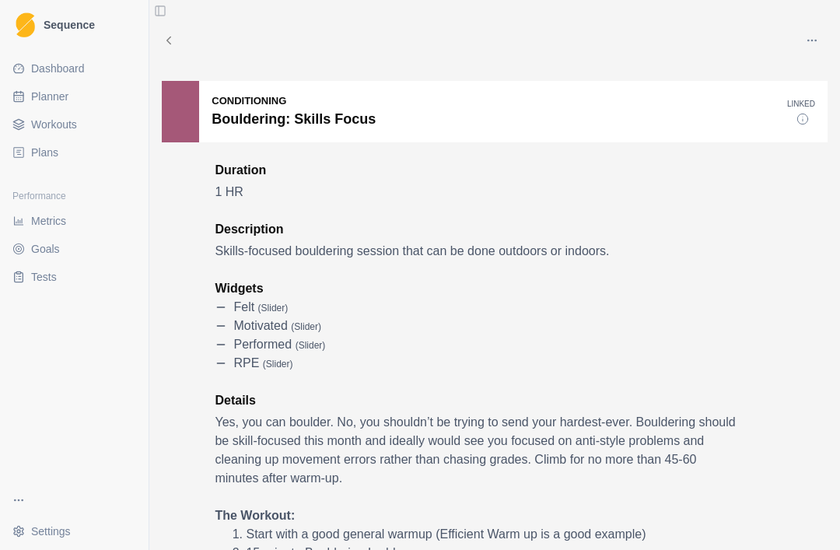
click at [59, 121] on span "Workouts" at bounding box center [54, 125] width 46 height 16
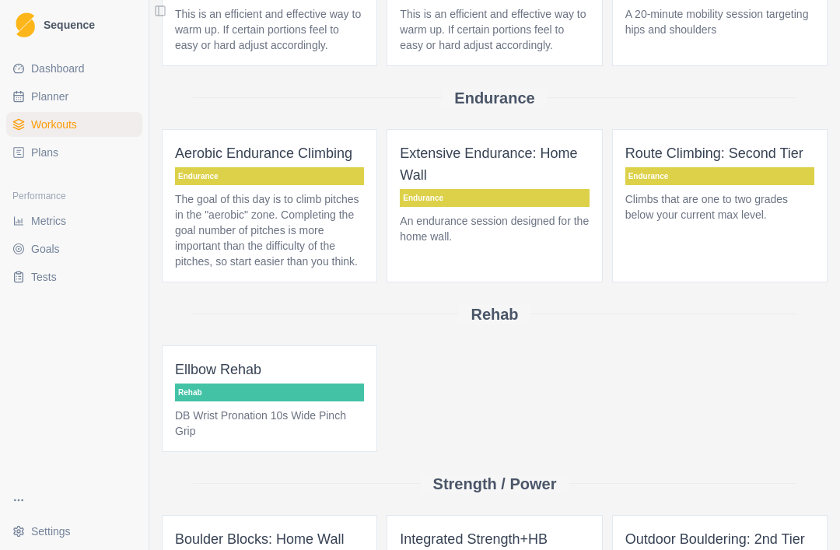
scroll to position [464, 0]
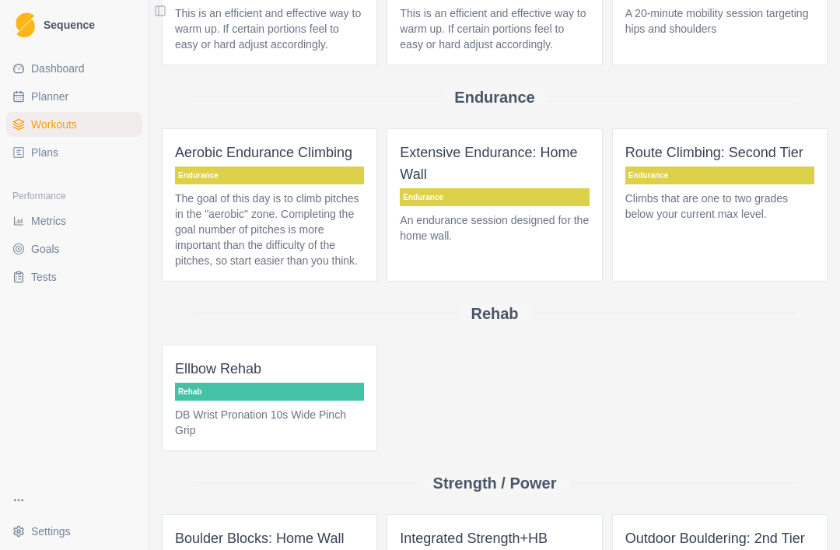
click at [281, 184] on p "Endurance" at bounding box center [269, 175] width 189 height 18
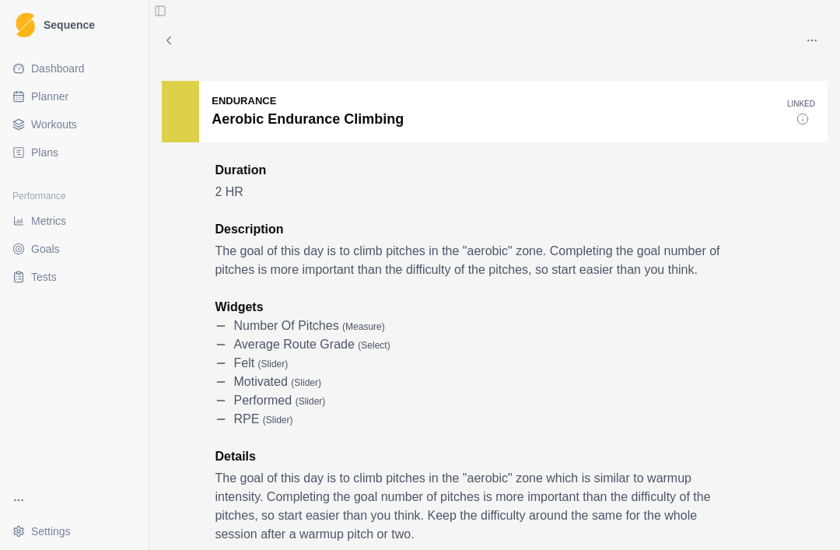
click at [164, 44] on icon at bounding box center [169, 40] width 14 height 14
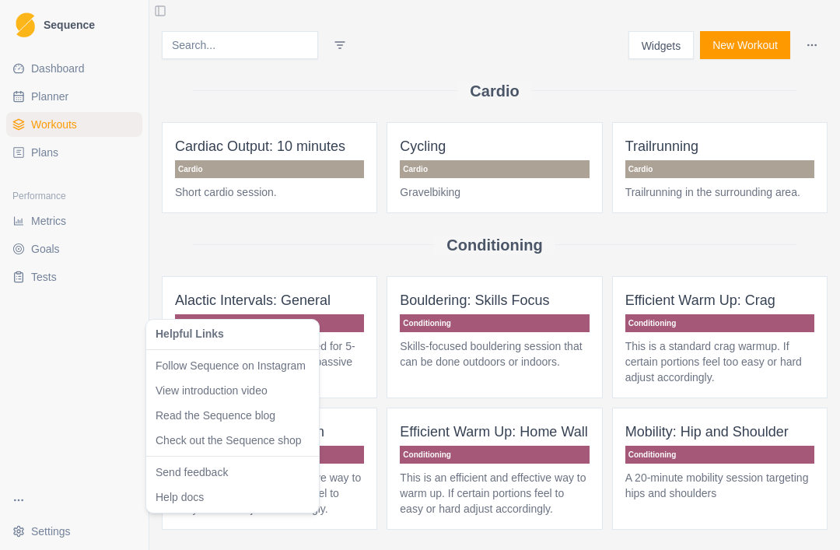
click at [100, 404] on html "Sequence Dashboard Planner Workouts Plans Performance Metrics Goals Tests Setti…" at bounding box center [420, 275] width 840 height 550
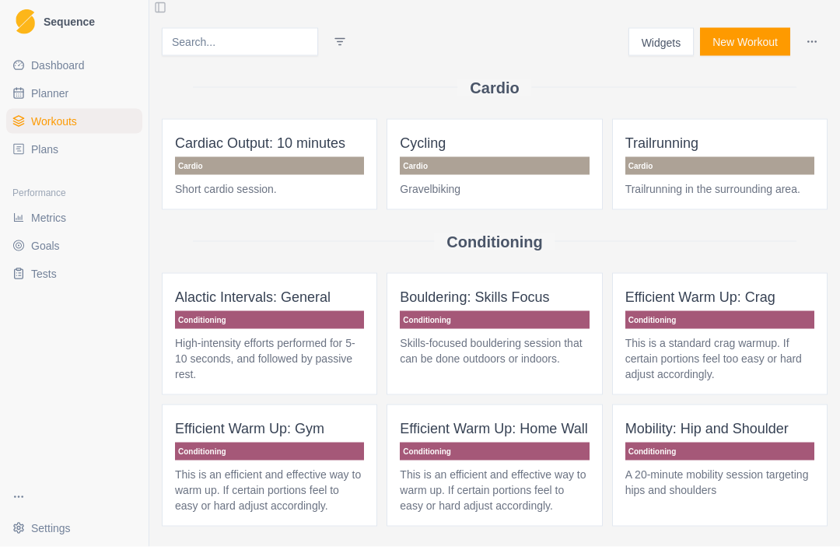
scroll to position [50, 0]
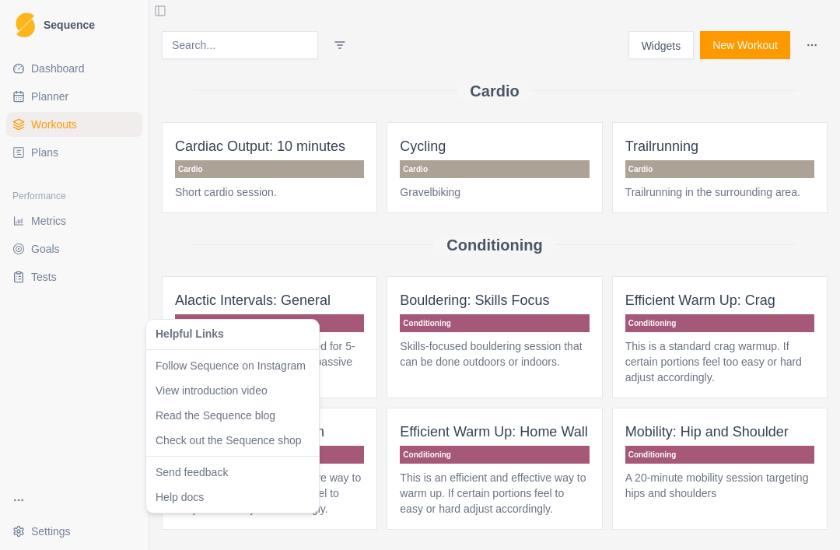
click at [72, 397] on html "Sequence Dashboard Planner Workouts Plans Performance Metrics Goals Tests Setti…" at bounding box center [420, 275] width 840 height 550
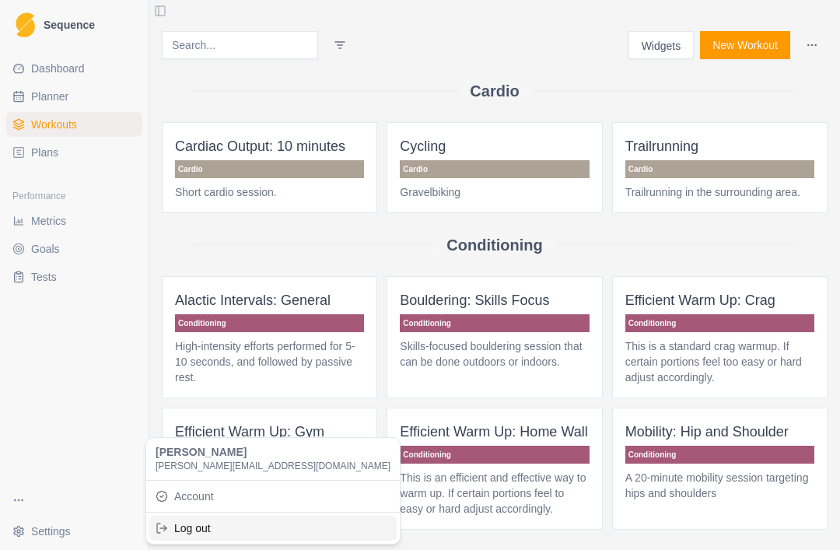
click at [223, 527] on div "Log out" at bounding box center [272, 528] width 247 height 25
